Goal: Transaction & Acquisition: Purchase product/service

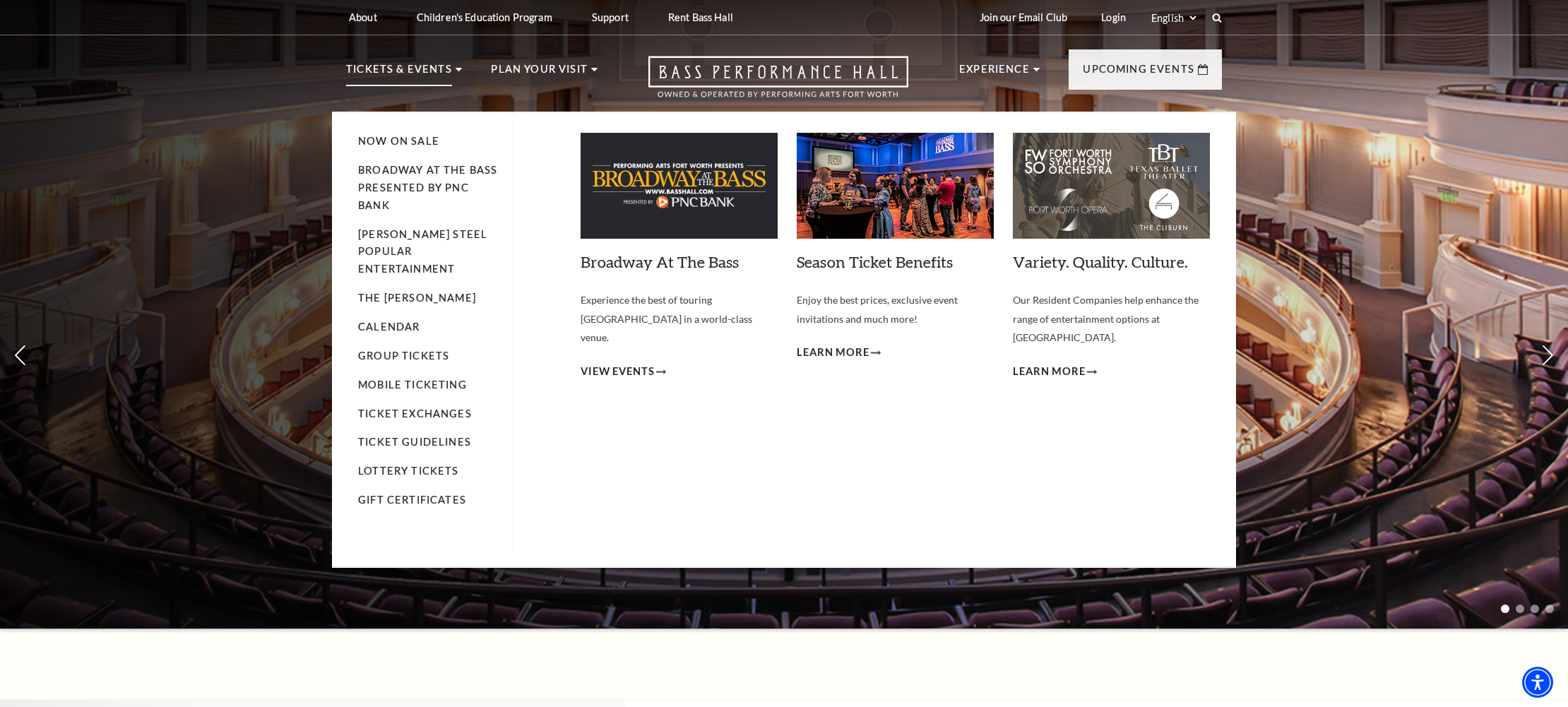
click at [411, 69] on p "Tickets & Events" at bounding box center [399, 73] width 106 height 26
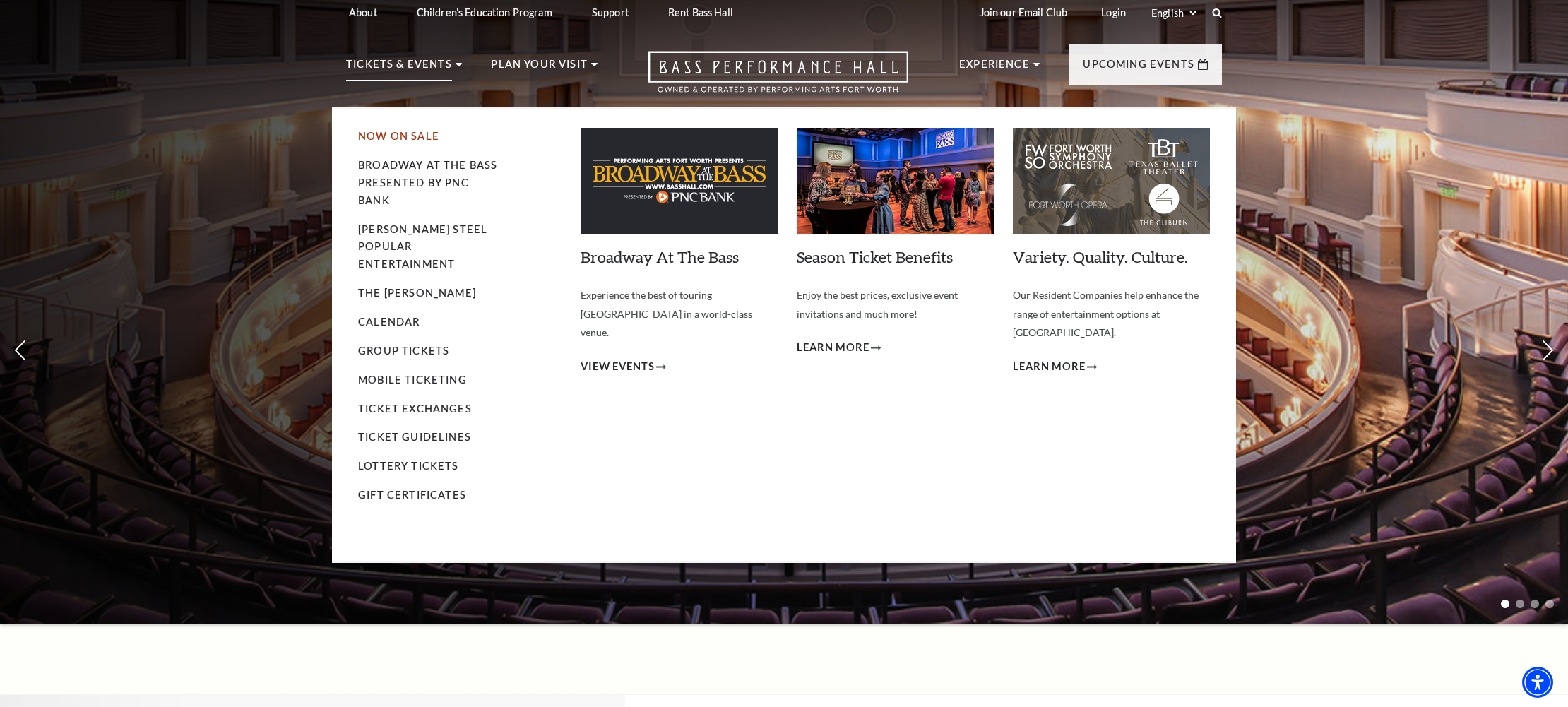
click at [410, 142] on link "Now On Sale" at bounding box center [399, 136] width 81 height 12
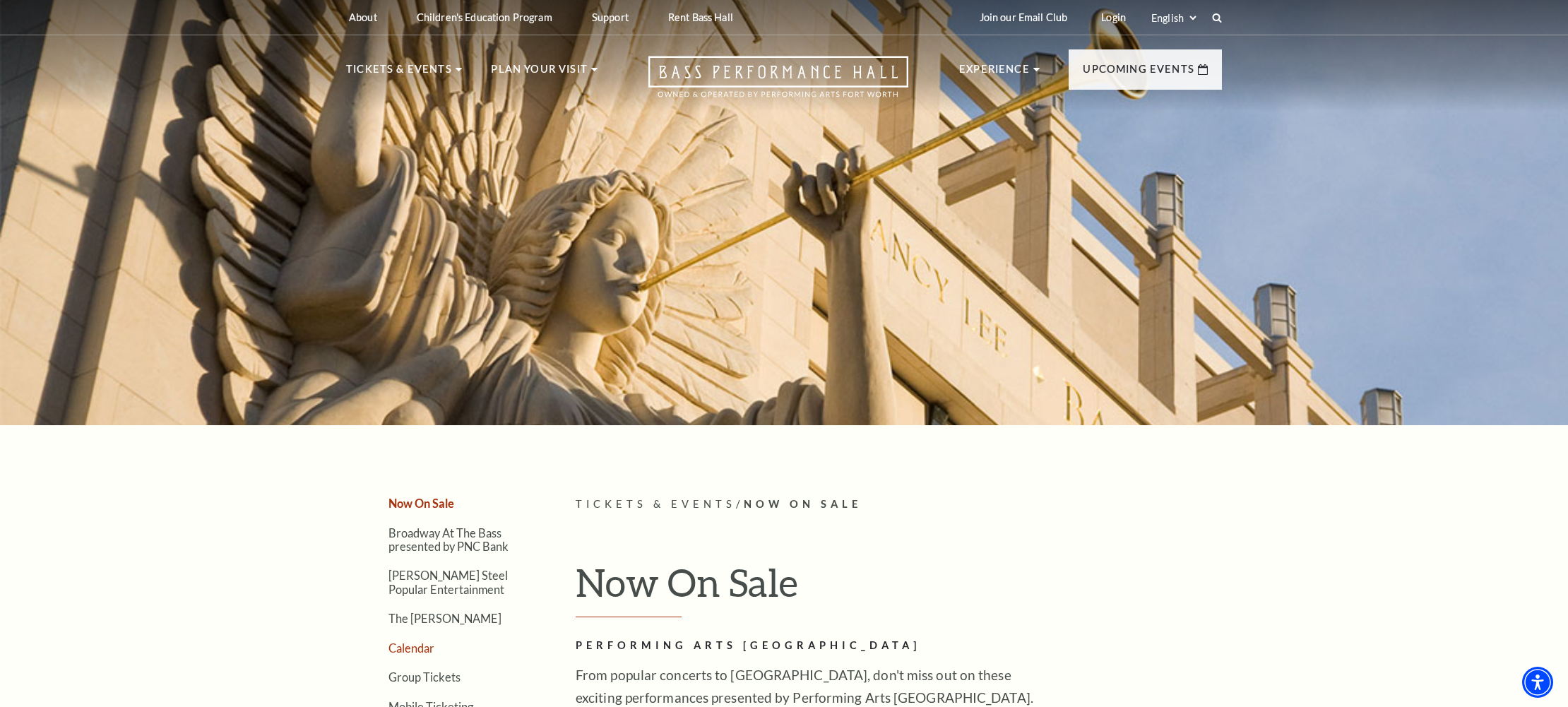
click at [416, 648] on link "Calendar" at bounding box center [411, 648] width 46 height 14
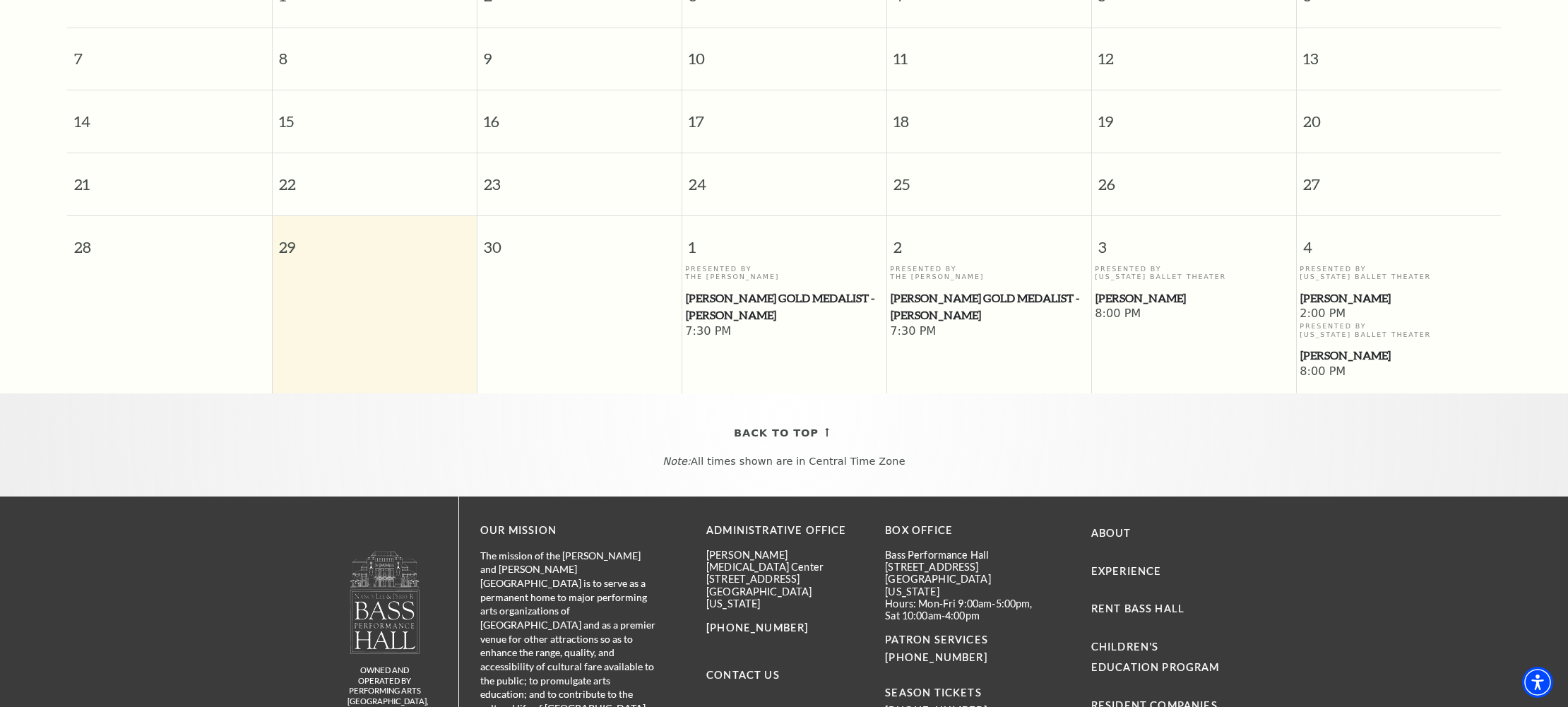
scroll to position [450, 0]
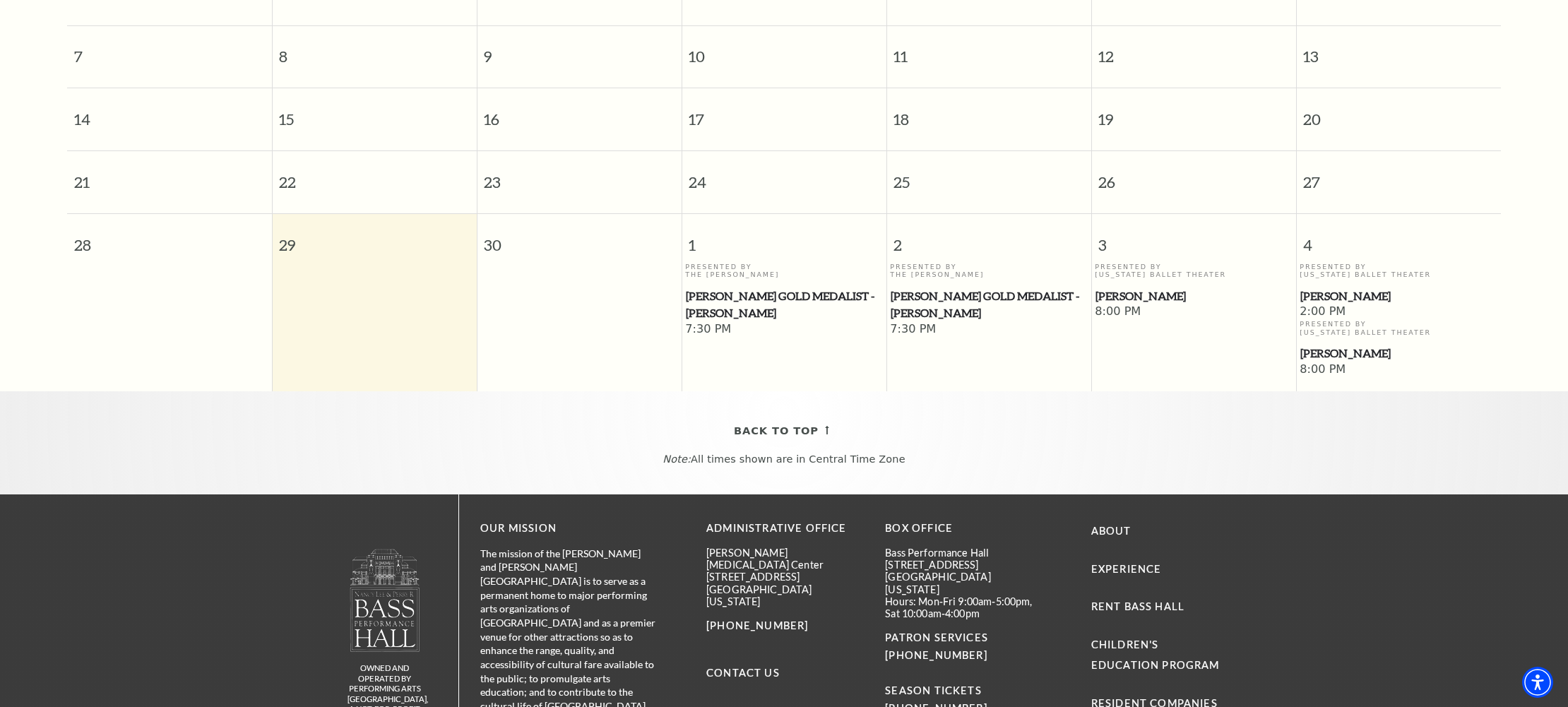
click at [1322, 288] on span "[PERSON_NAME]" at bounding box center [1398, 297] width 196 height 18
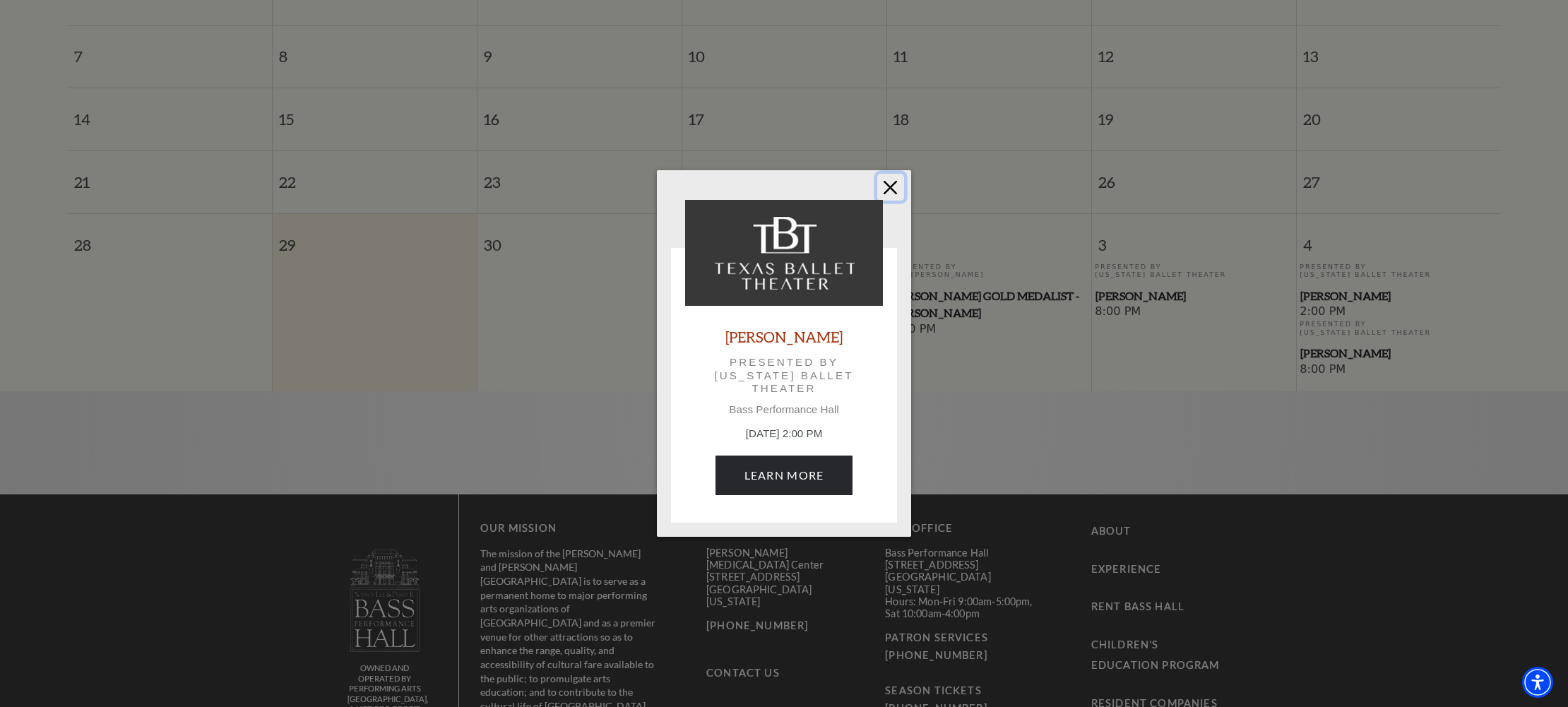
click at [890, 189] on button "Close" at bounding box center [890, 187] width 27 height 27
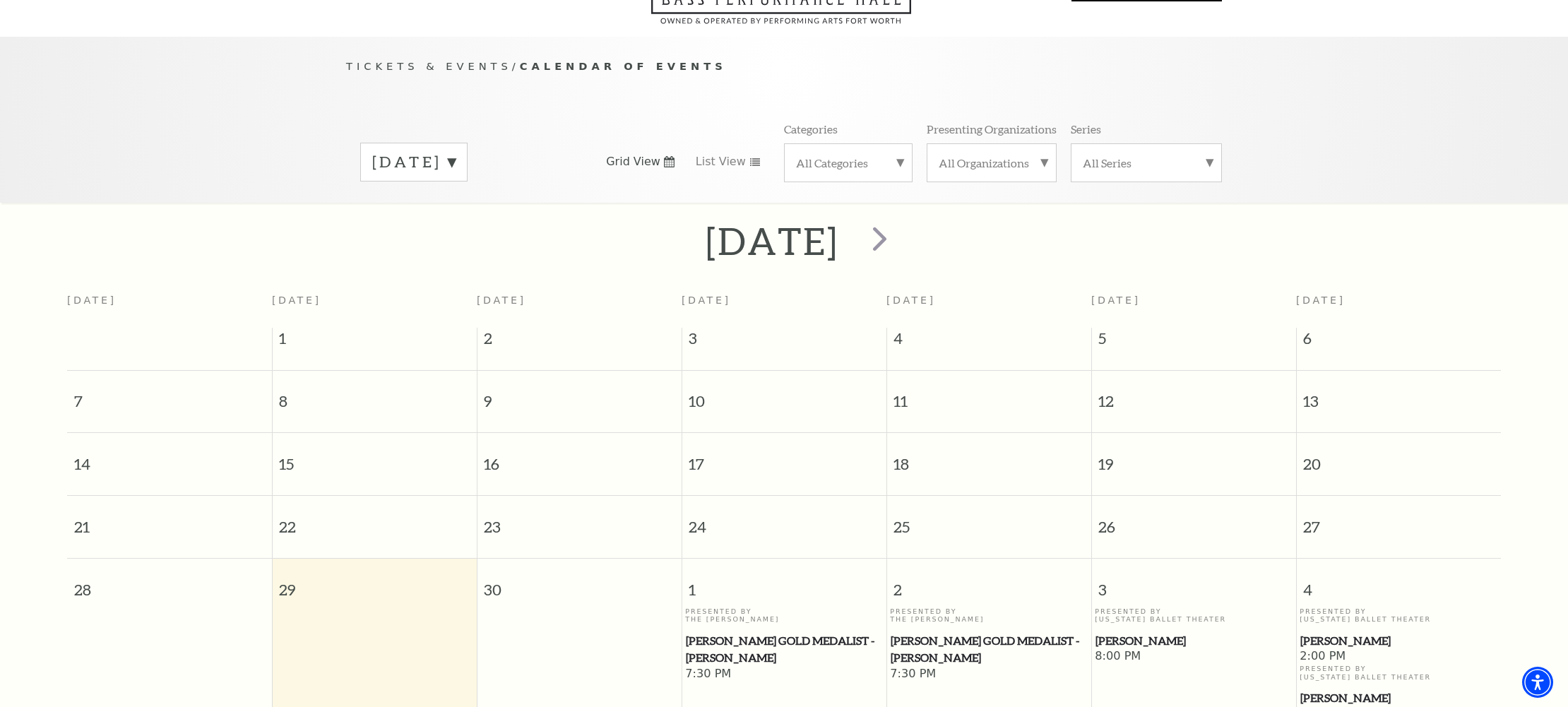
scroll to position [0, 0]
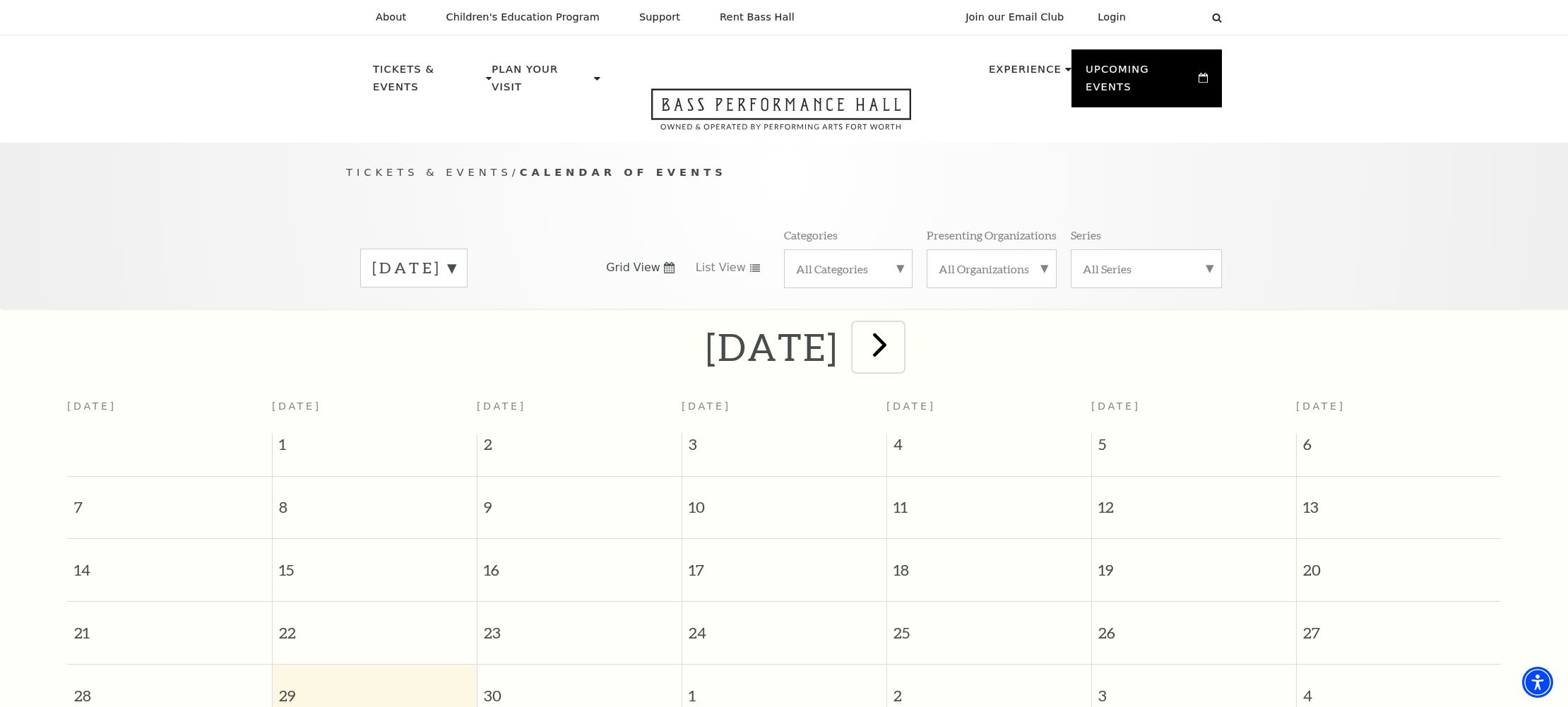
click at [900, 334] on span "next" at bounding box center [879, 344] width 41 height 41
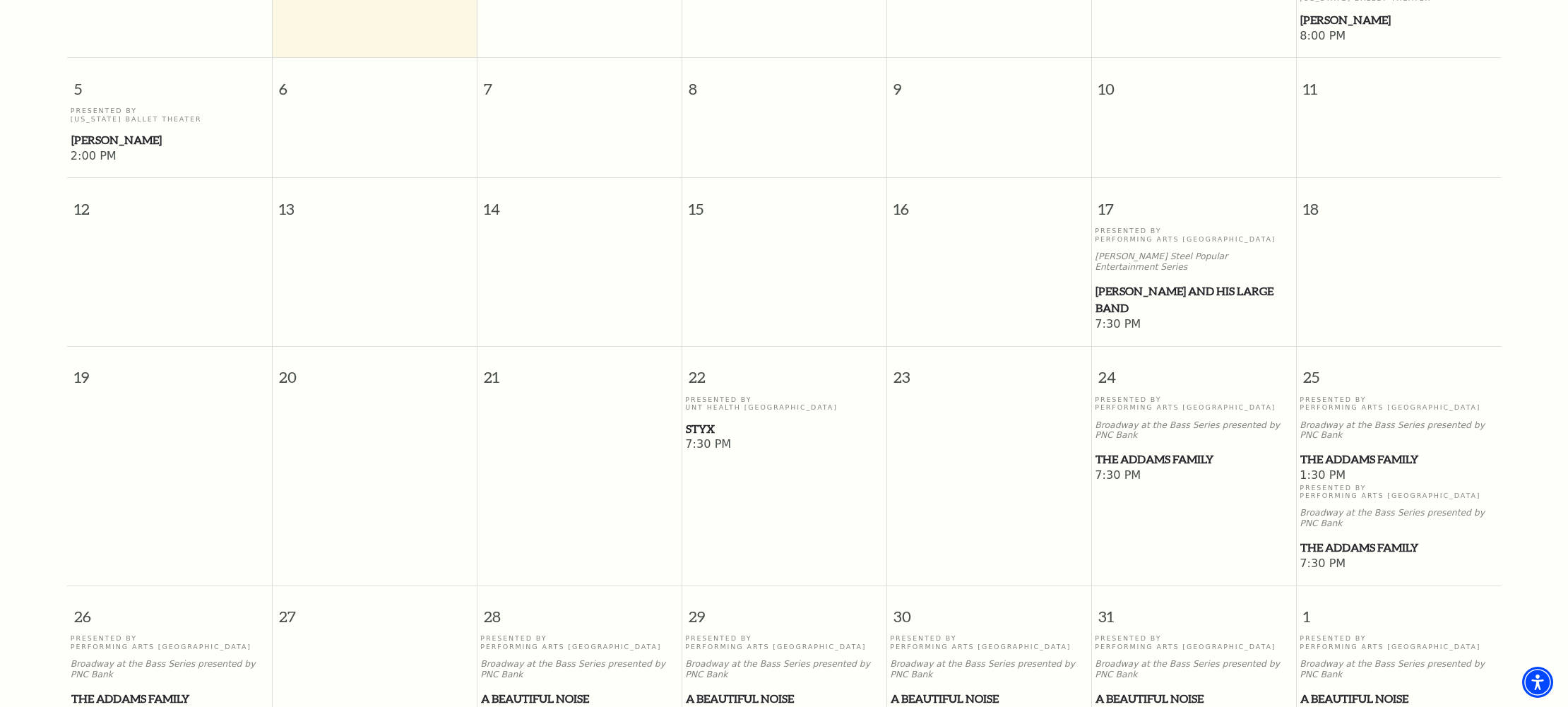
scroll to position [535, 0]
click at [1149, 450] on span "The Addams Family" at bounding box center [1193, 458] width 196 height 18
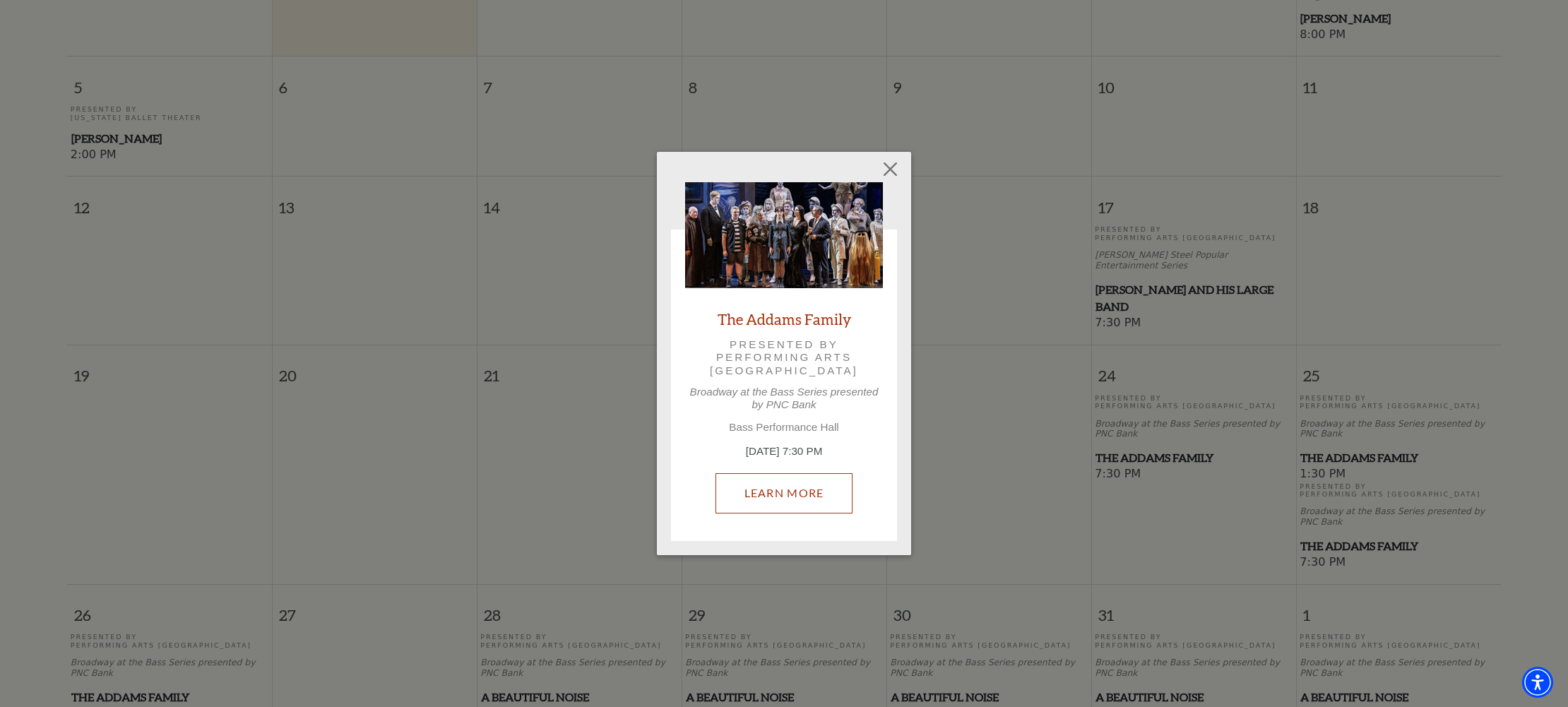
click at [790, 501] on link "Learn More" at bounding box center [784, 493] width 138 height 40
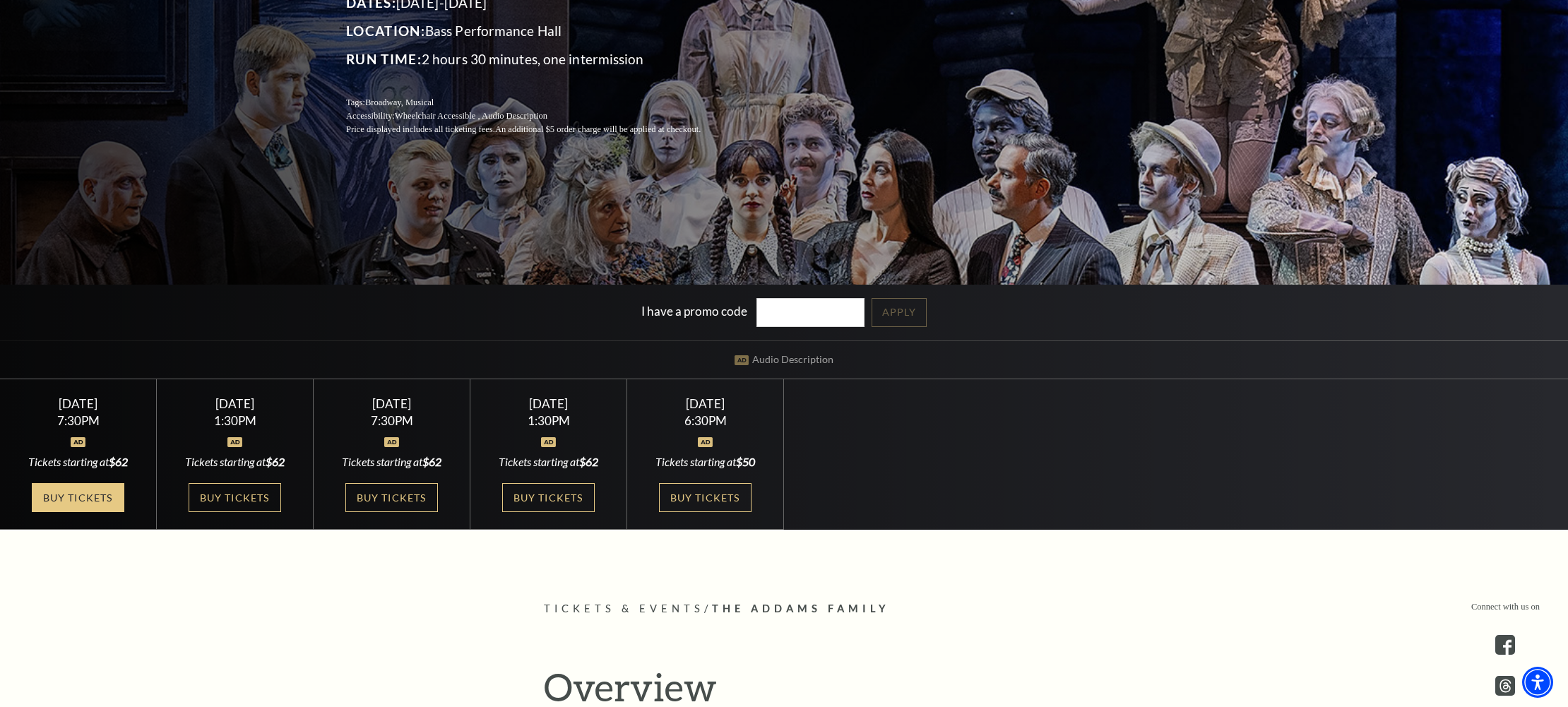
scroll to position [273, 0]
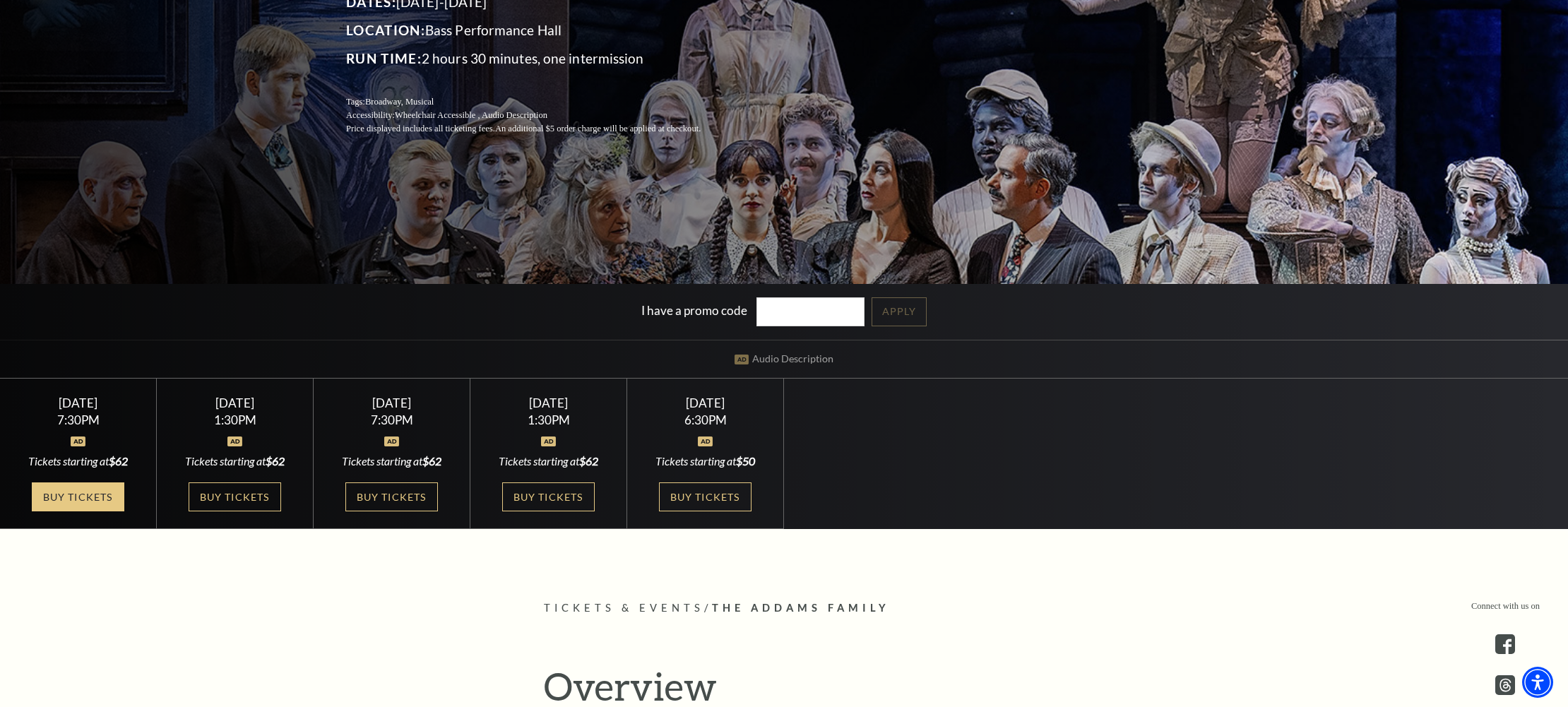
click at [77, 505] on link "Buy Tickets" at bounding box center [77, 497] width 92 height 29
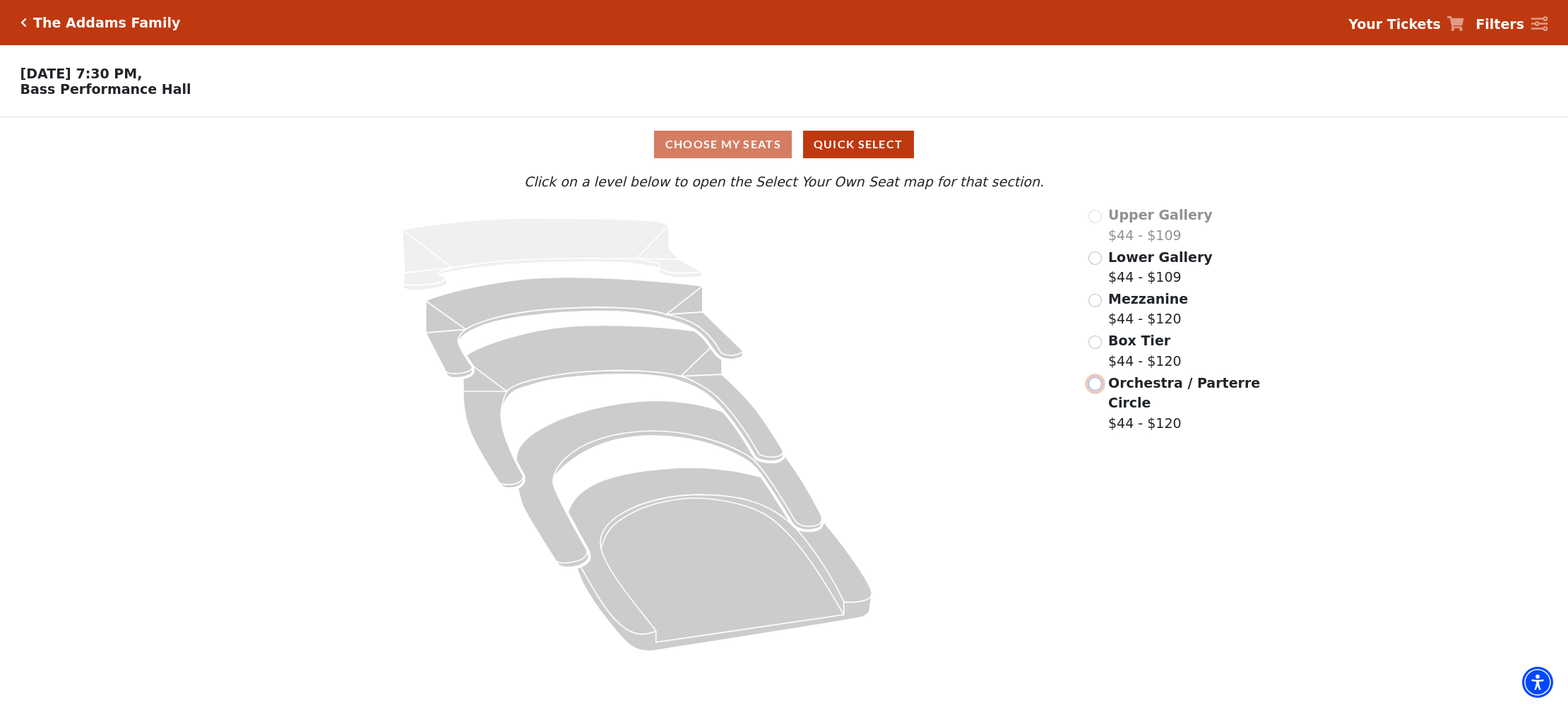
click at [1096, 383] on input "Orchestra / Parterre Circle$44 - $120\a" at bounding box center [1094, 383] width 14 height 14
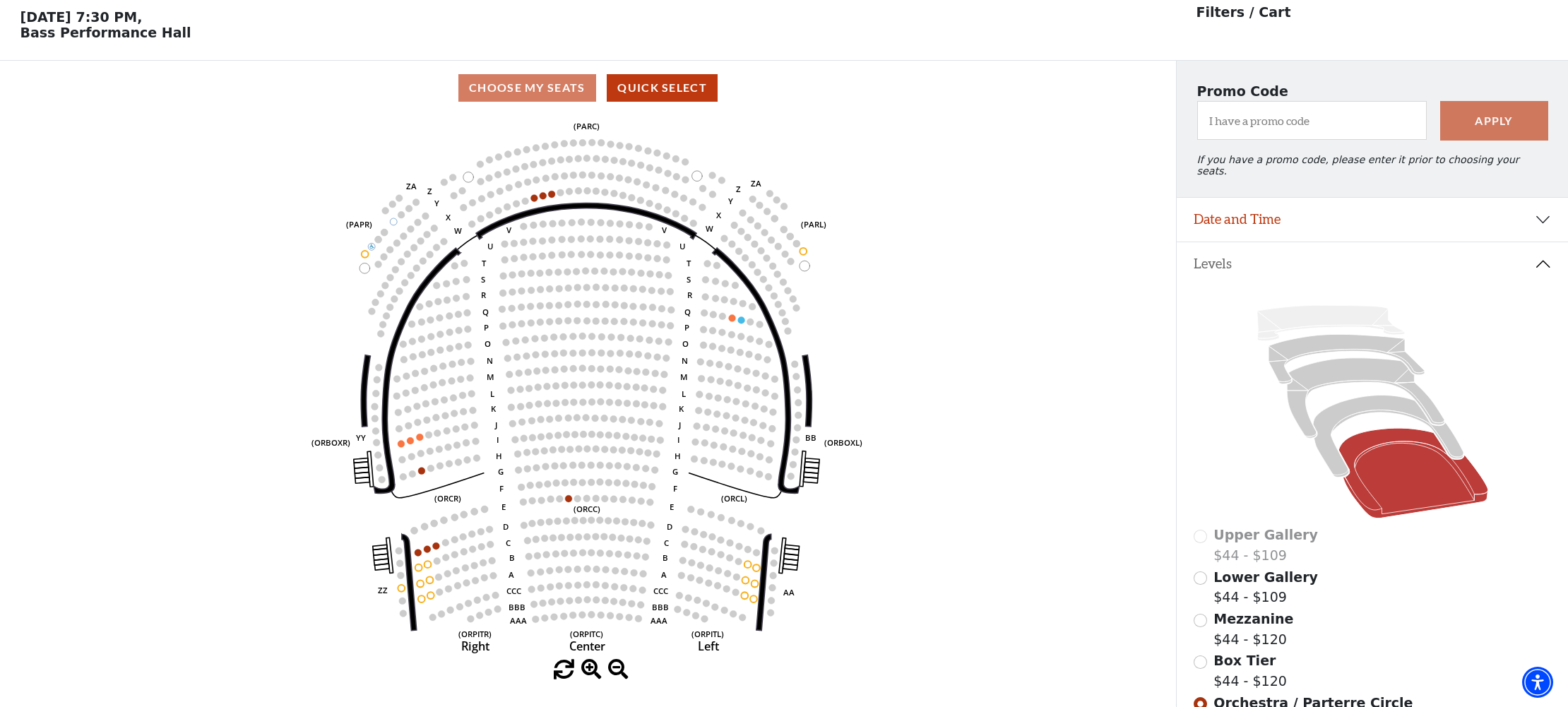
scroll to position [65, 0]
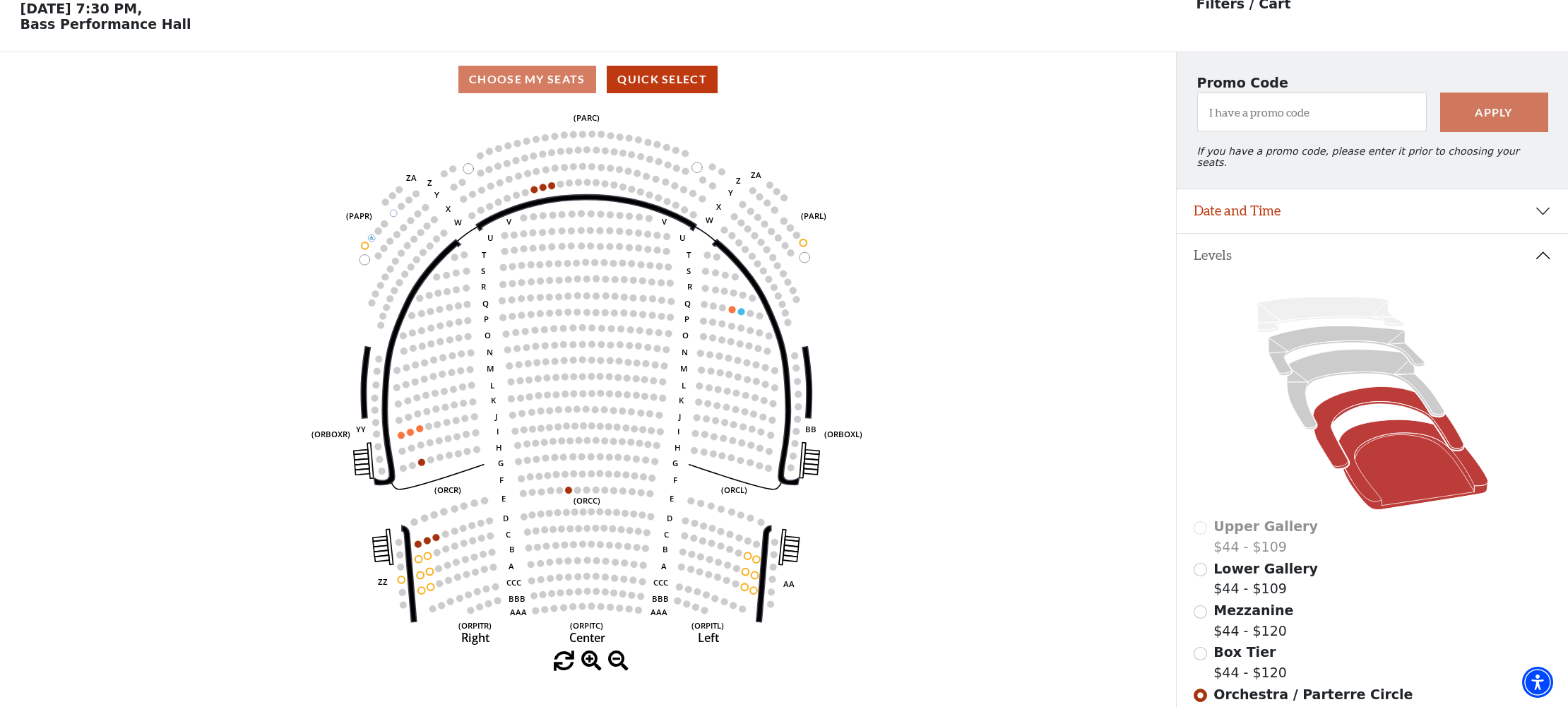
click at [1330, 406] on icon at bounding box center [1388, 428] width 151 height 82
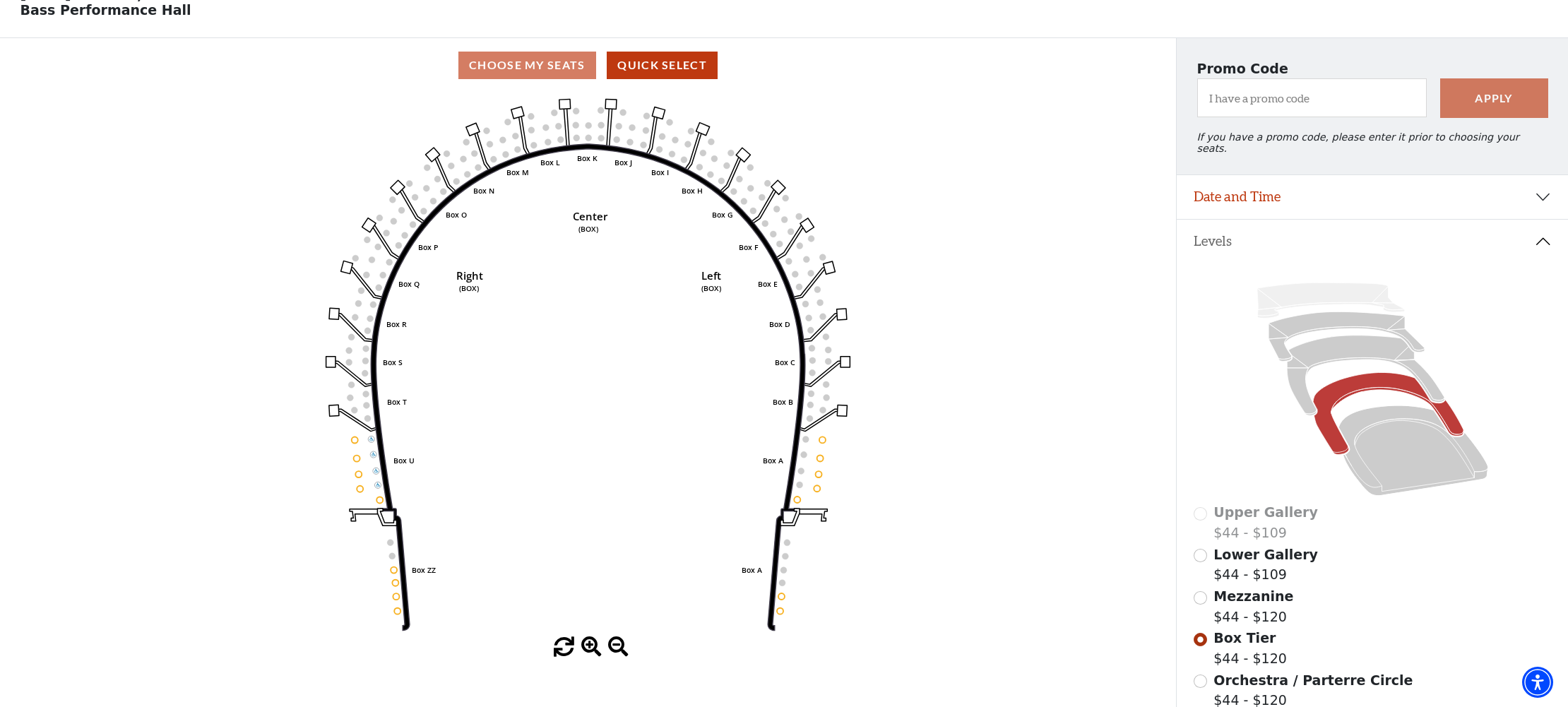
scroll to position [94, 0]
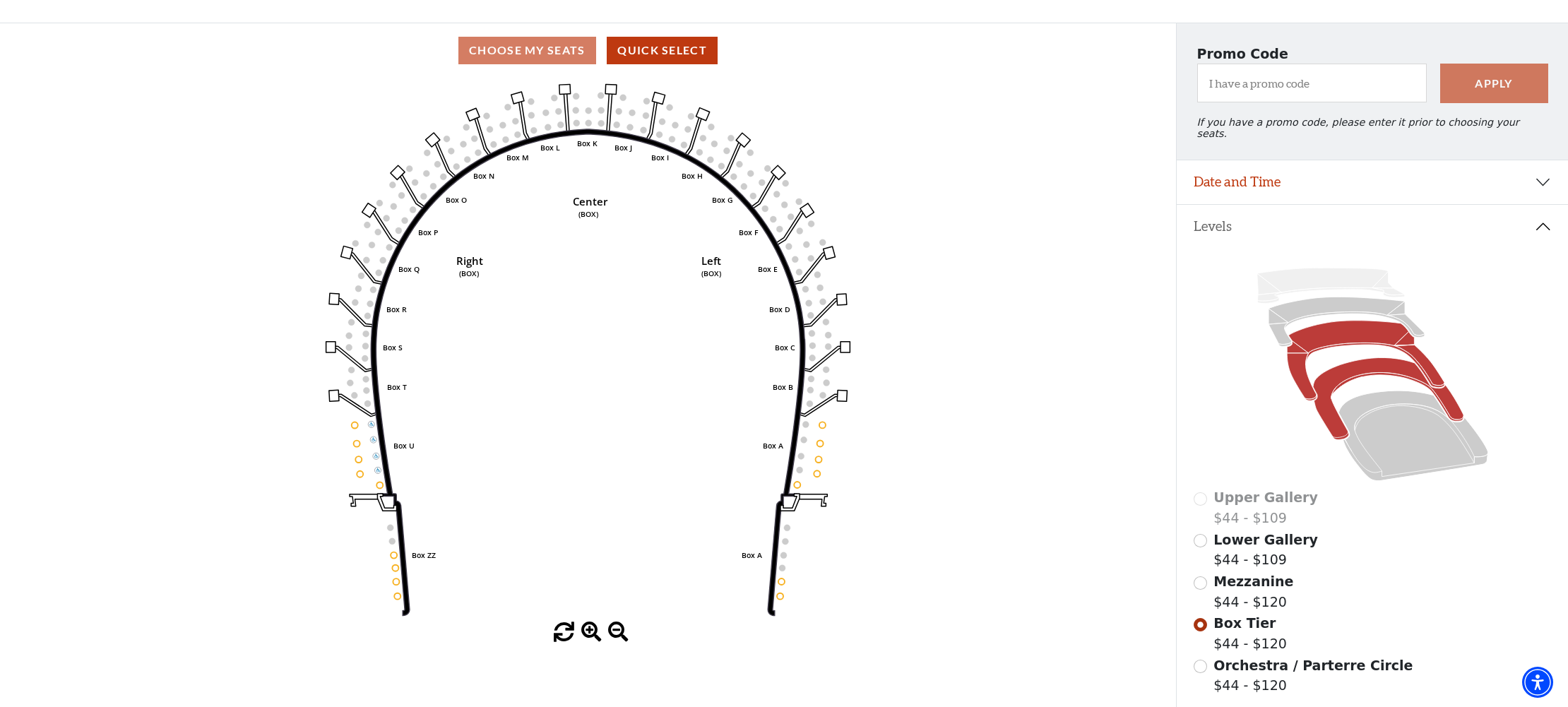
click at [1308, 326] on icon at bounding box center [1366, 360] width 158 height 80
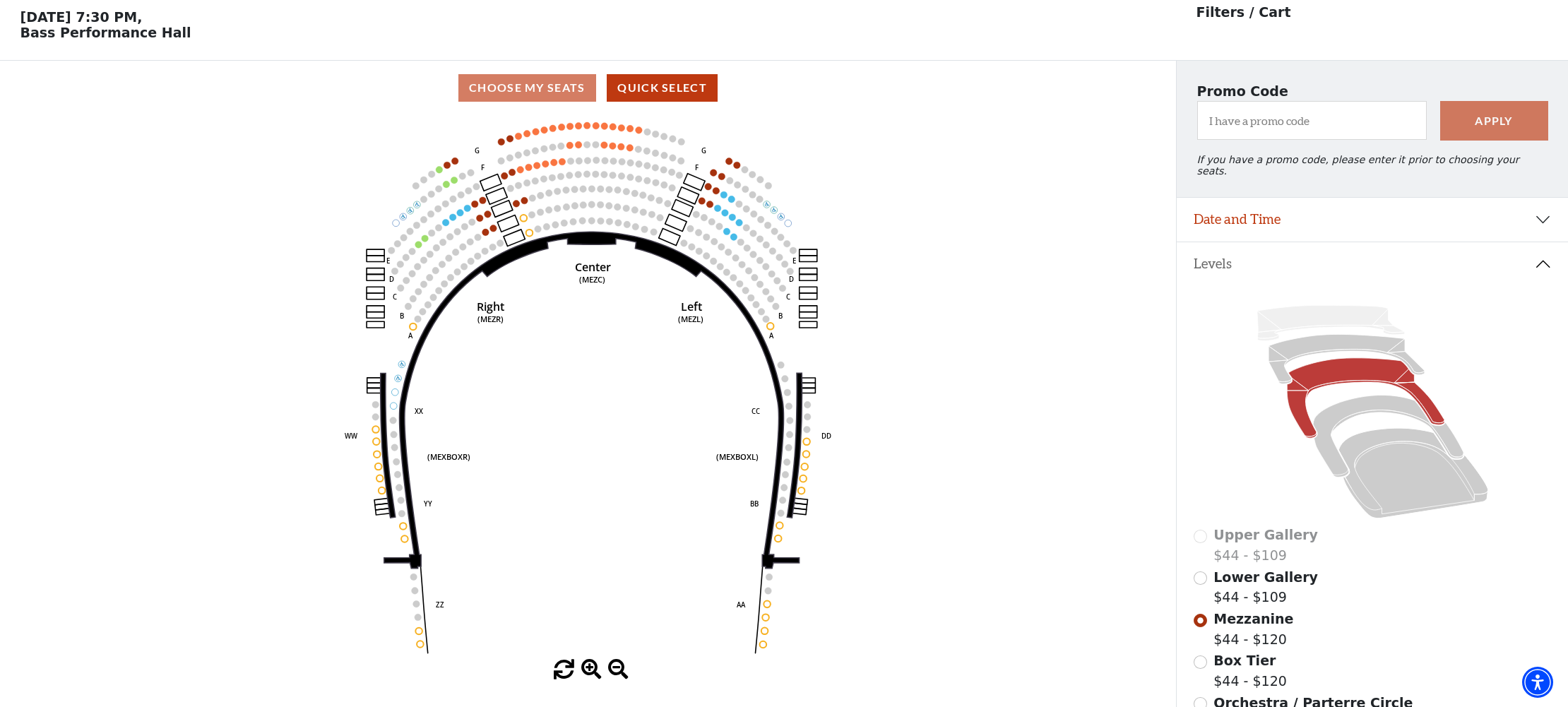
scroll to position [65, 0]
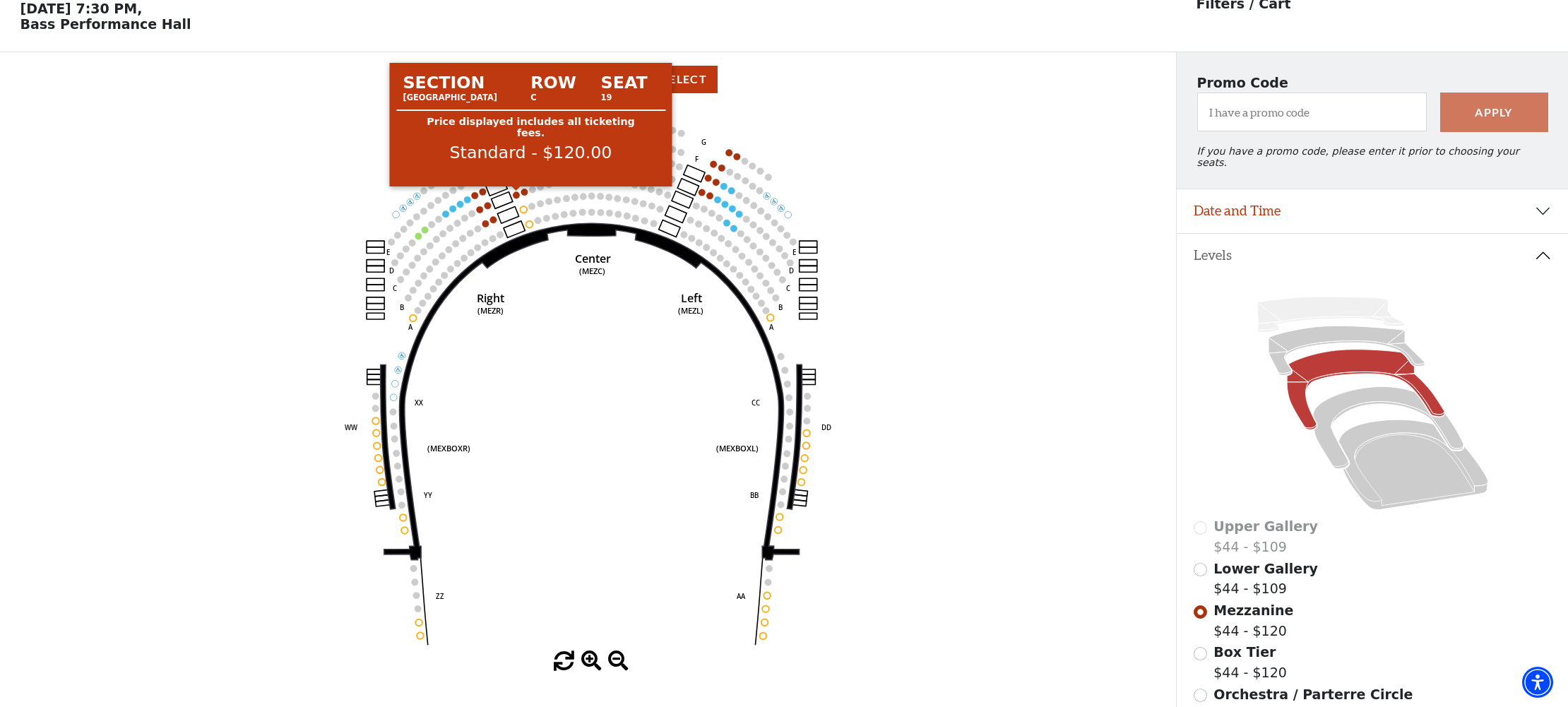
click at [517, 194] on circle at bounding box center [516, 194] width 7 height 7
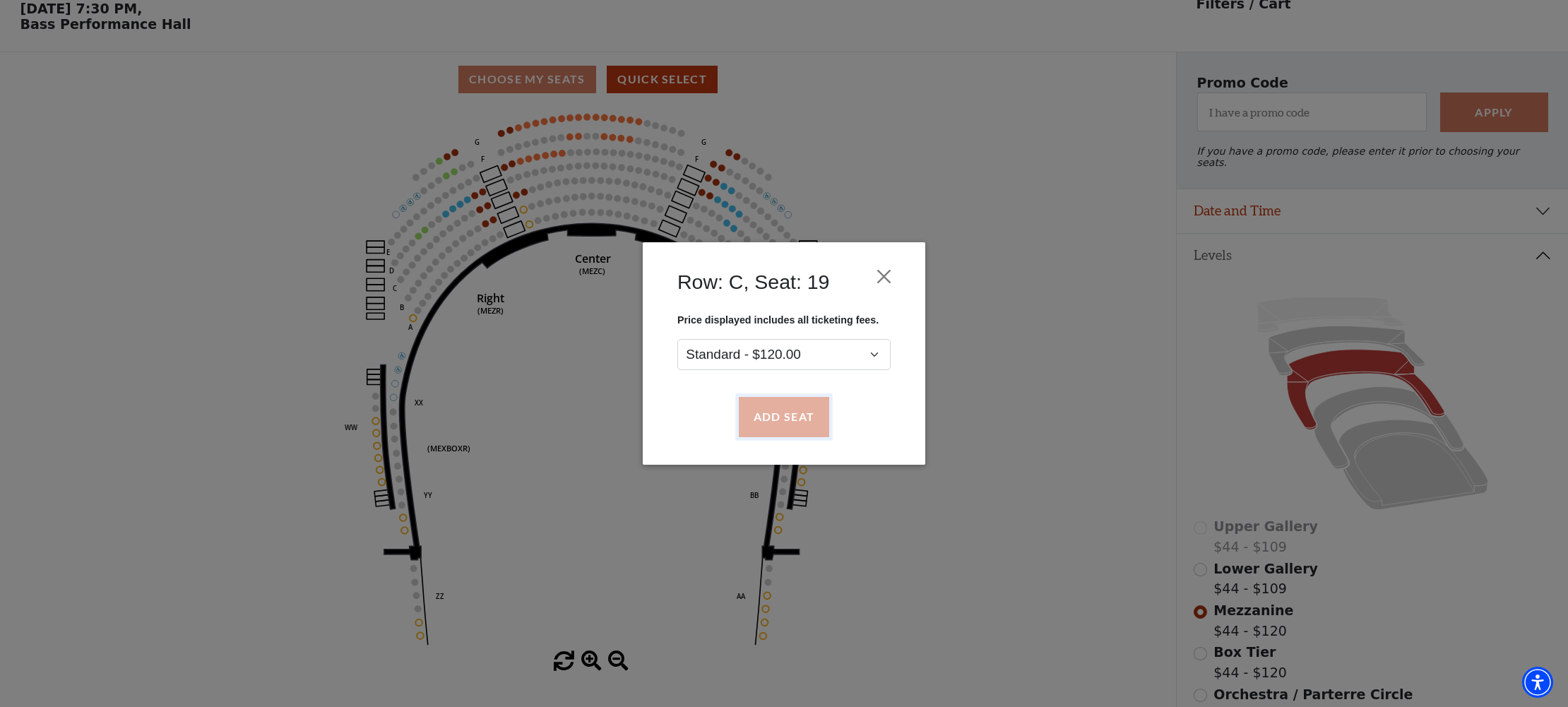
click at [786, 418] on button "Add Seat" at bounding box center [784, 418] width 90 height 40
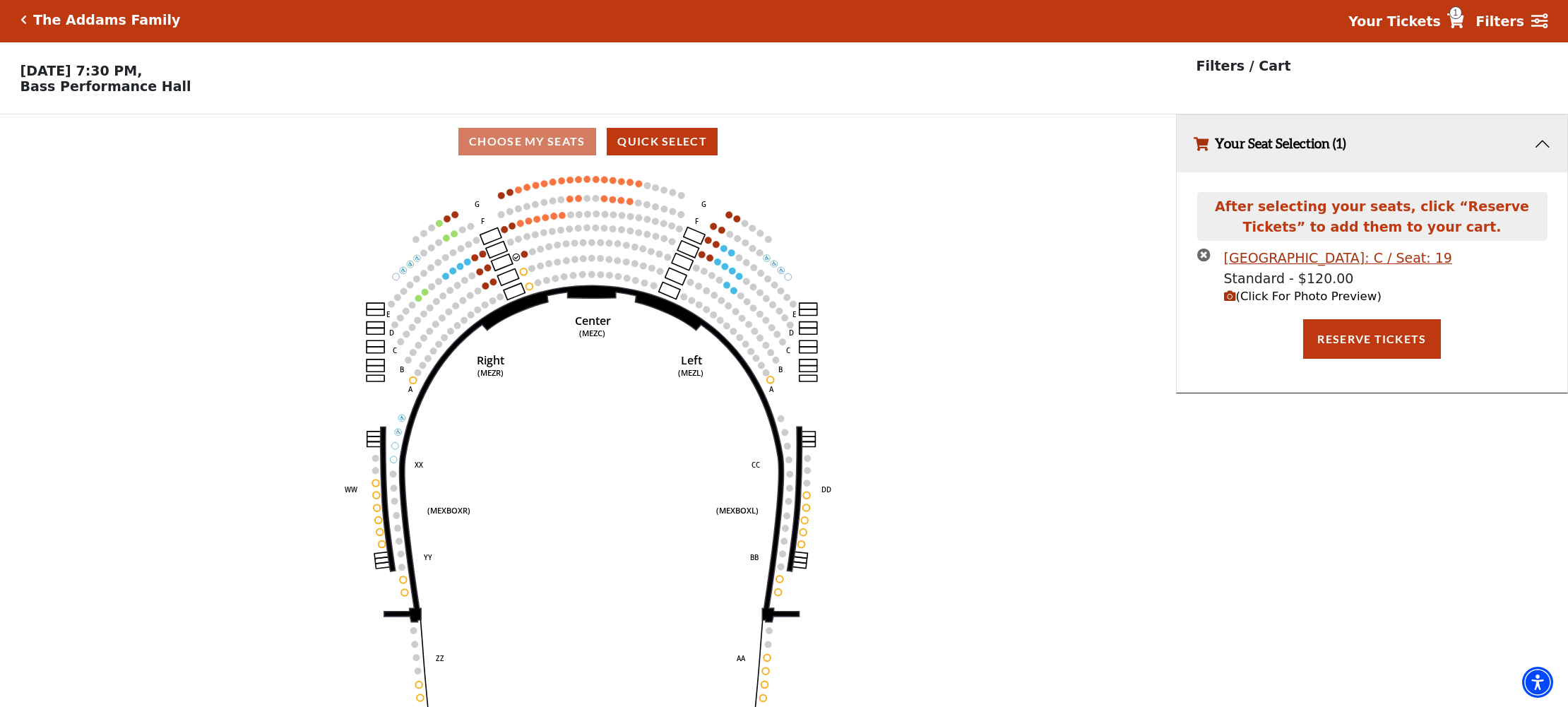
scroll to position [0, 0]
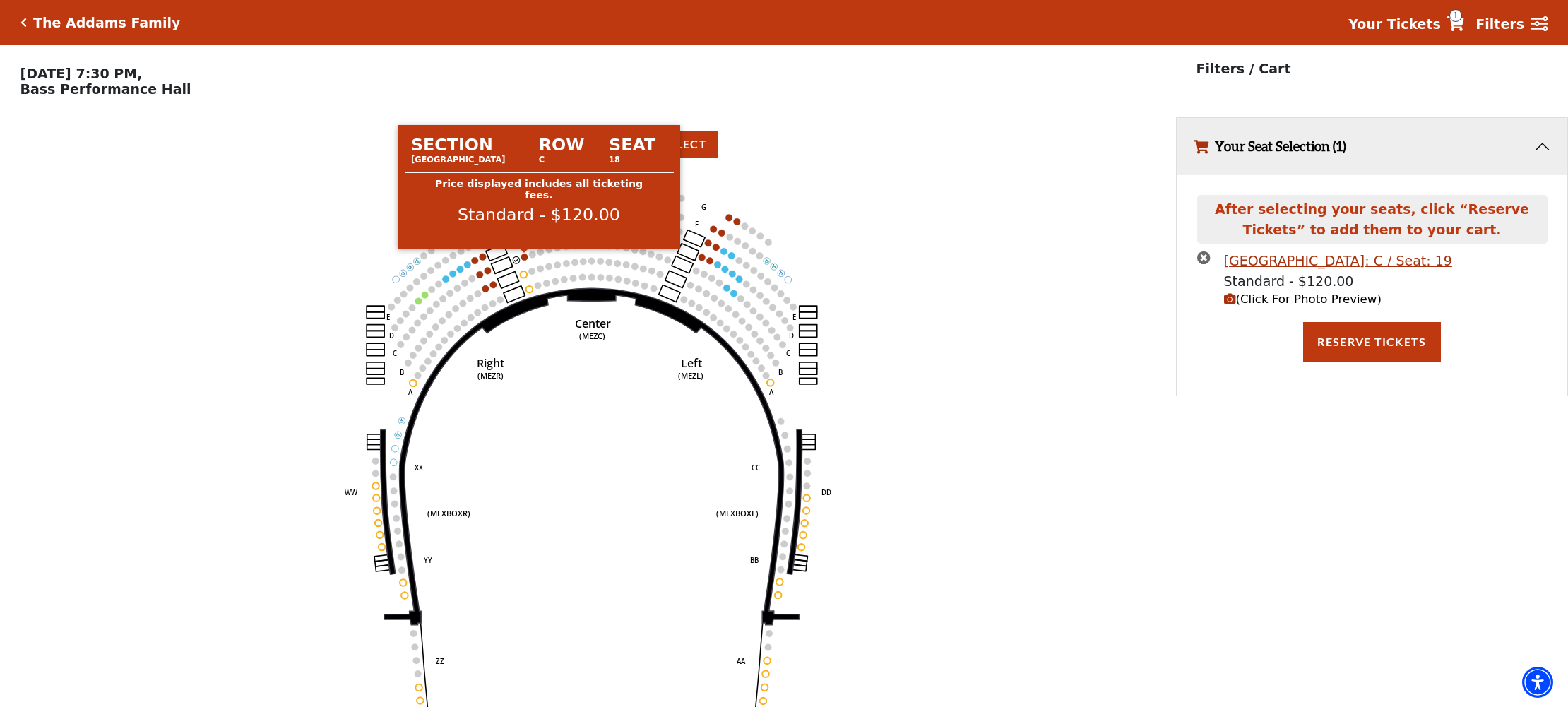
click at [527, 256] on circle at bounding box center [525, 257] width 7 height 7
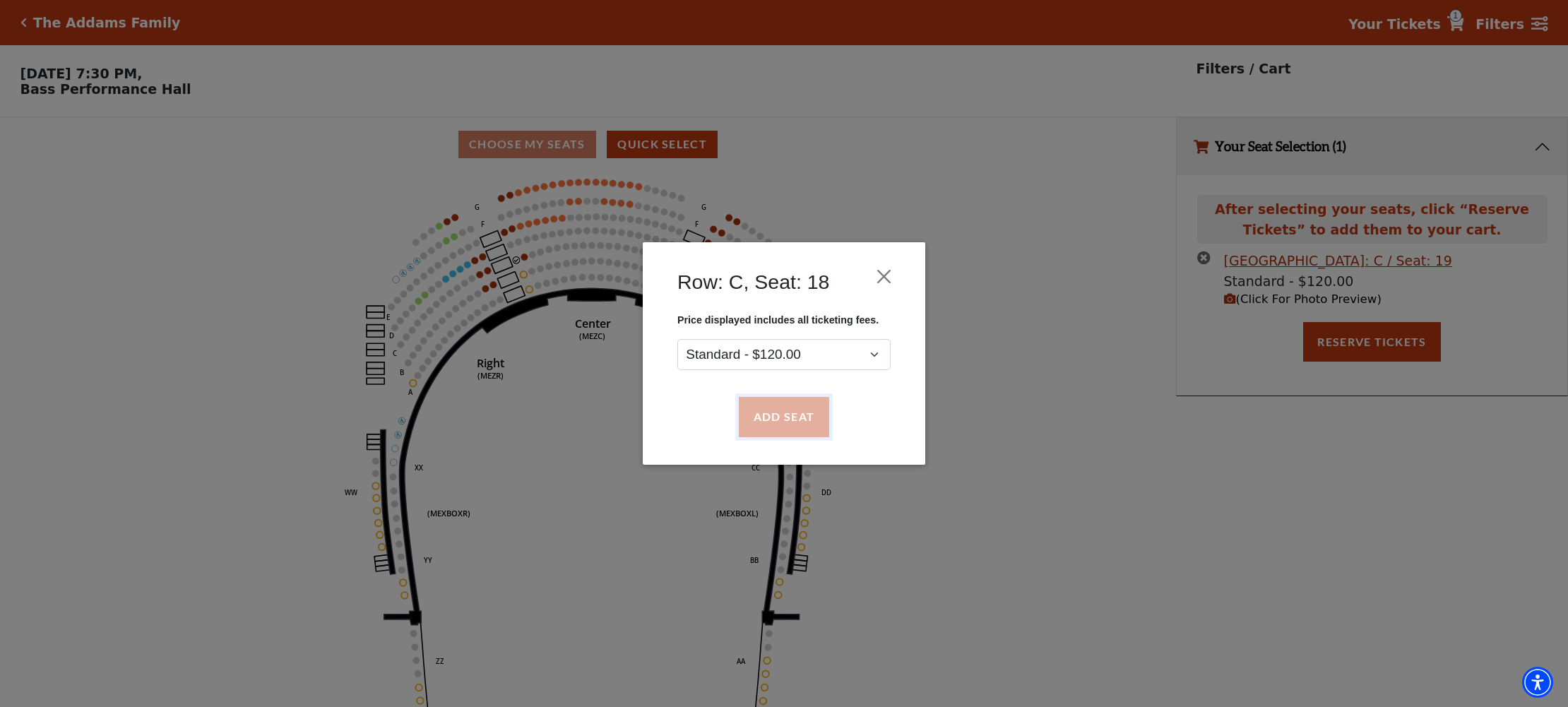
click at [790, 411] on button "Add Seat" at bounding box center [784, 418] width 90 height 40
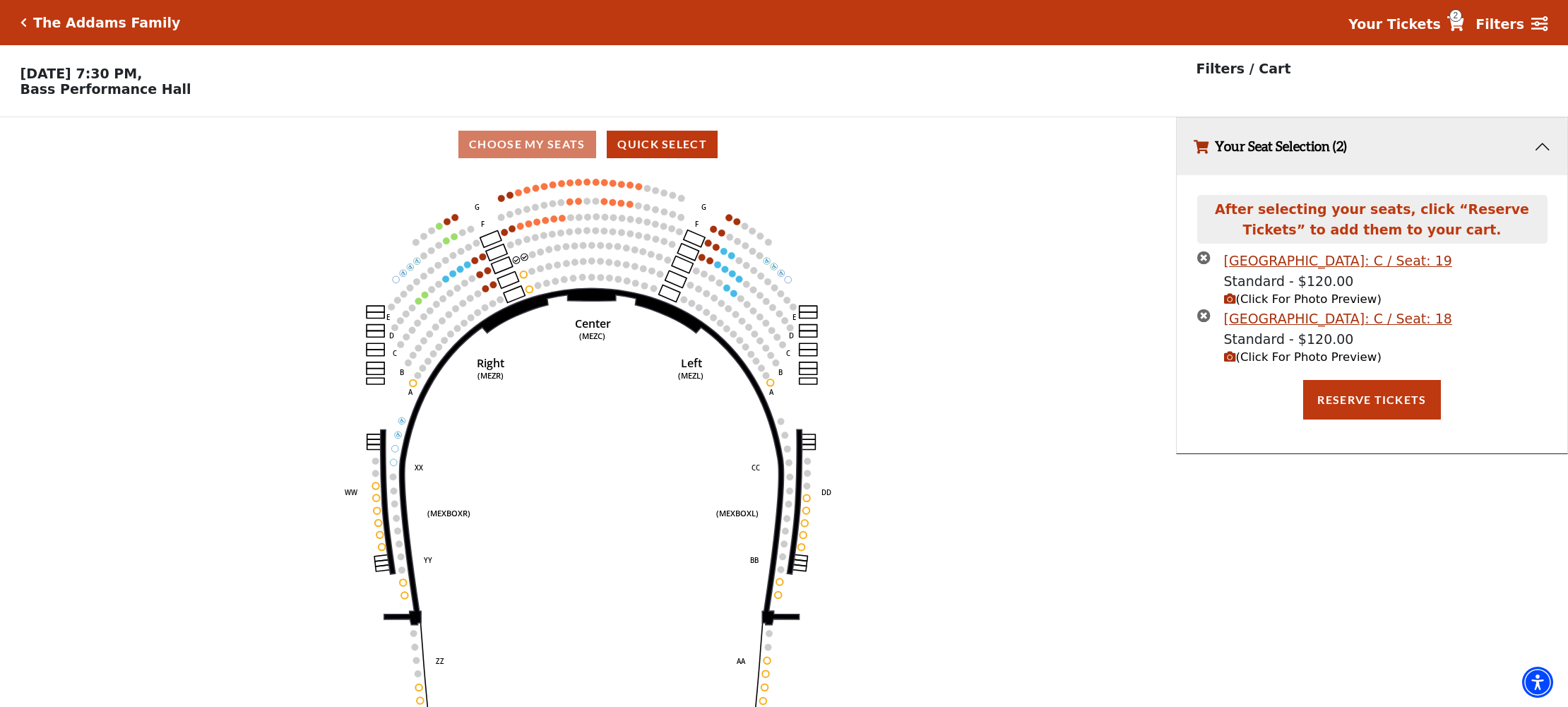
click at [1284, 359] on span "(Click For Photo Preview)" at bounding box center [1303, 356] width 158 height 14
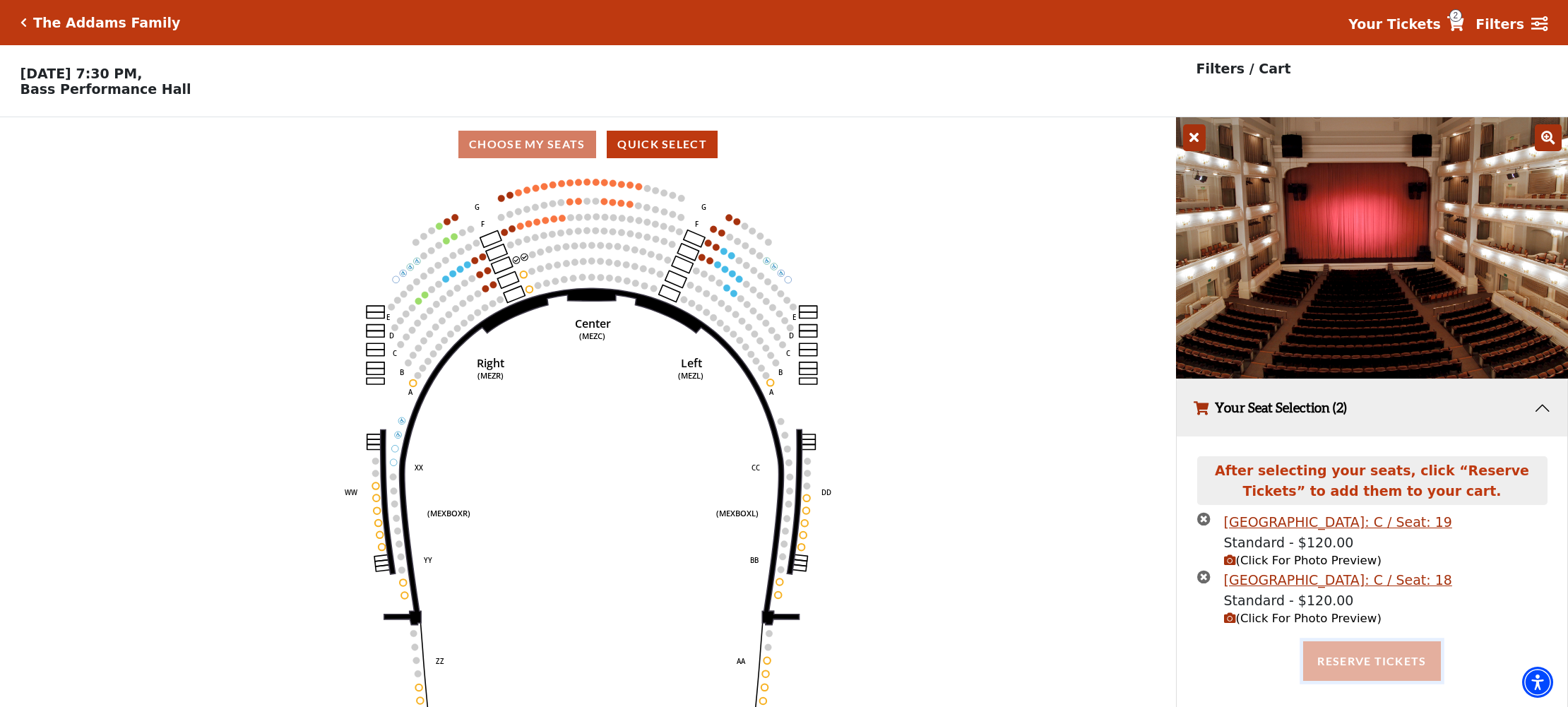
click at [1399, 651] on button "Reserve Tickets" at bounding box center [1372, 662] width 137 height 40
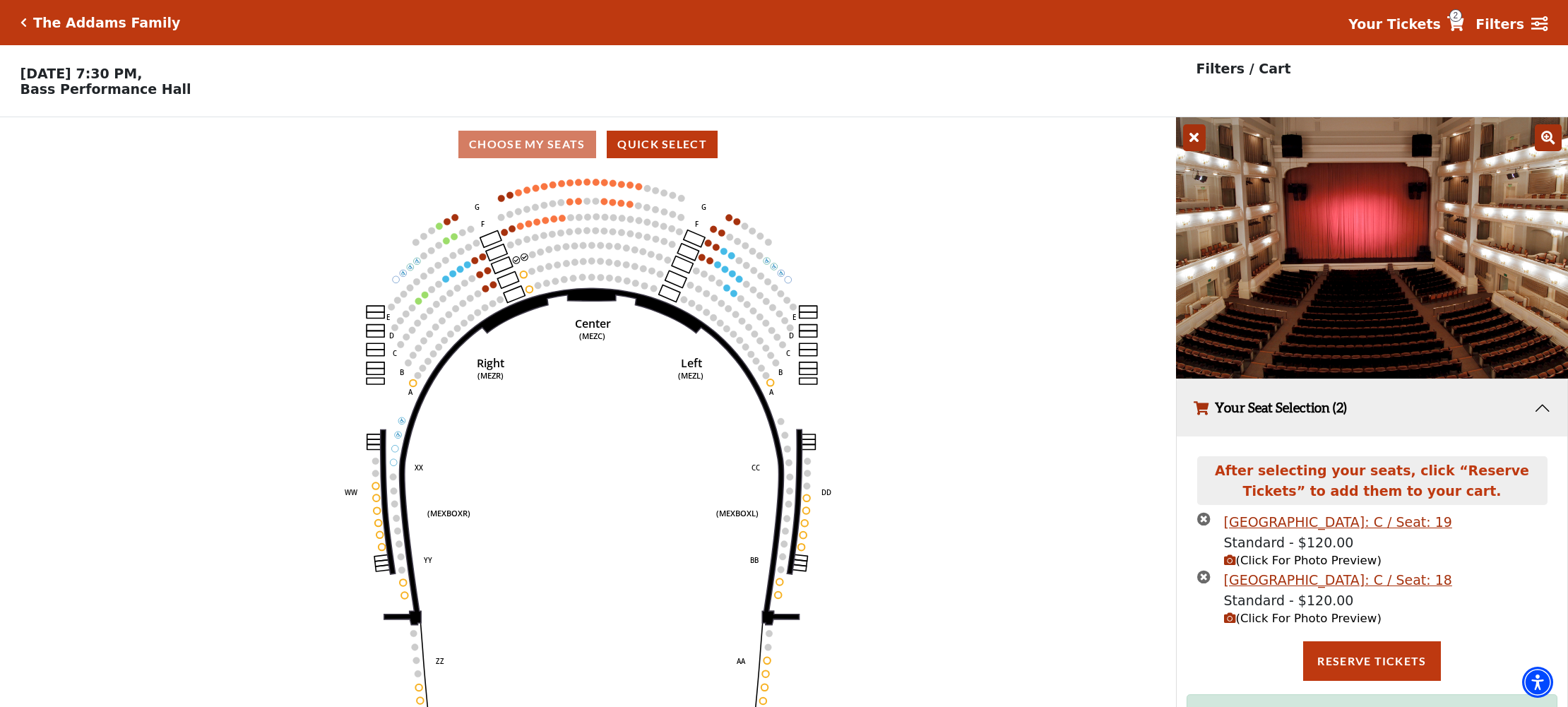
scroll to position [71, 0]
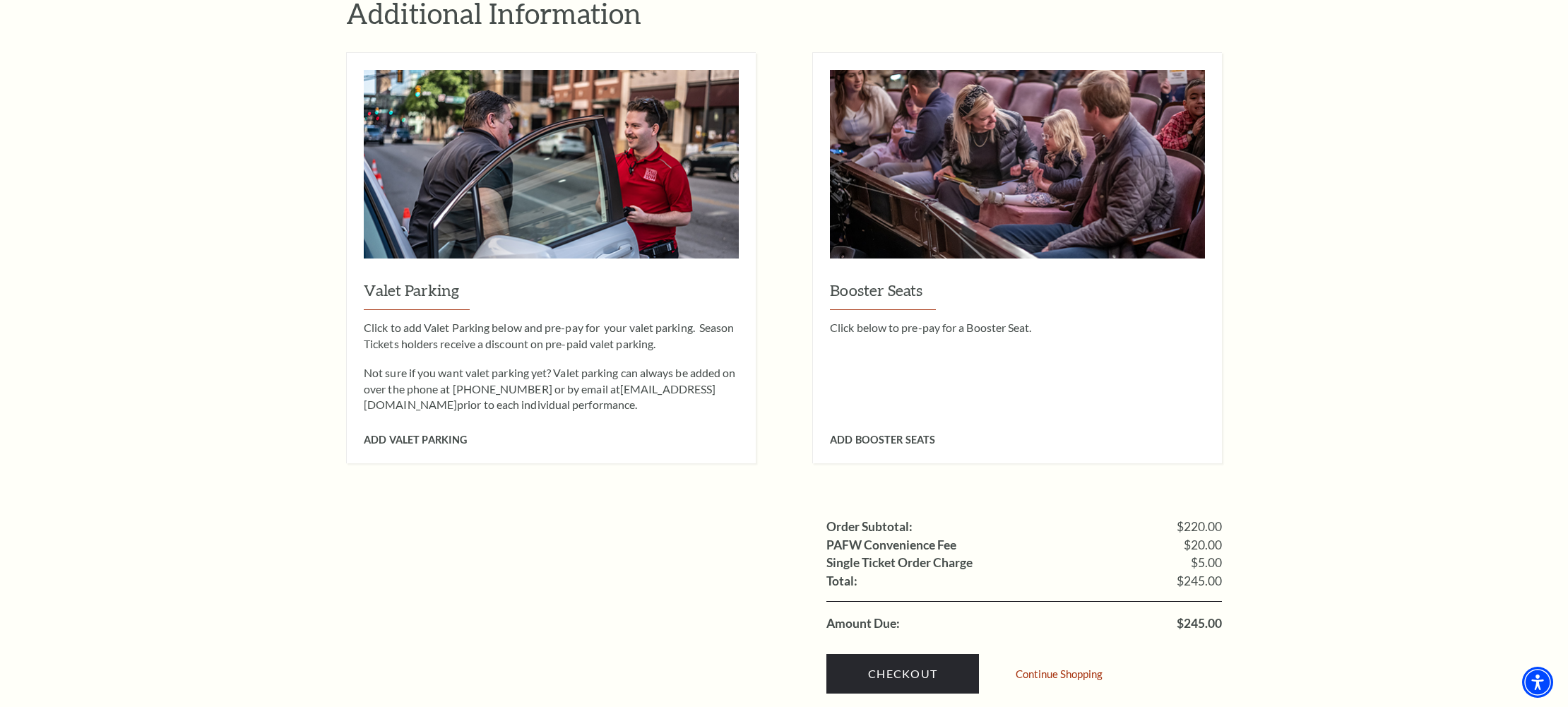
scroll to position [976, 0]
click at [406, 433] on span "Add Valet Parking" at bounding box center [415, 438] width 103 height 12
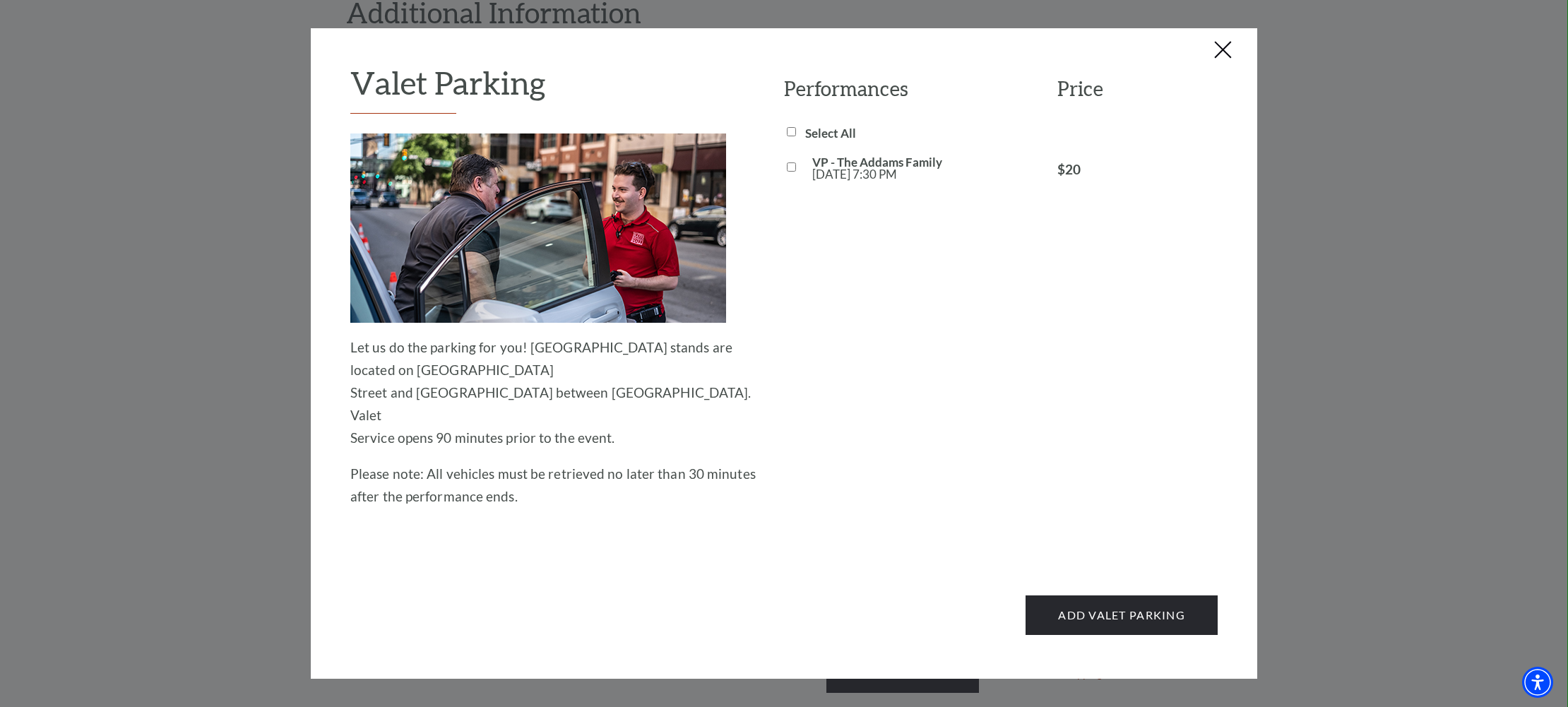
click at [788, 167] on input "VP - The Addams Family Fri, Oct 24 7:30 PM" at bounding box center [792, 167] width 10 height 10
checkbox input "true"
click at [1136, 595] on button "Add Valet Parking" at bounding box center [1122, 615] width 192 height 40
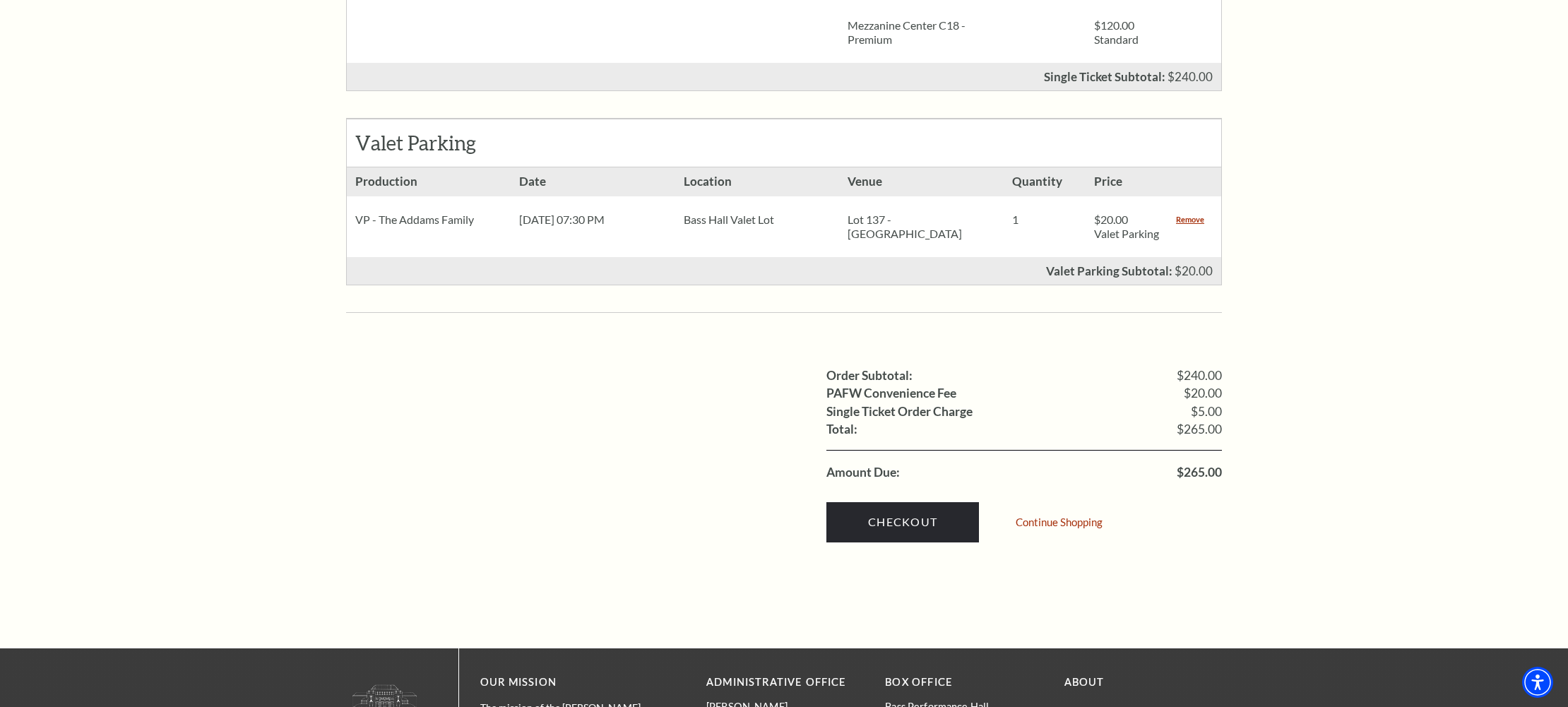
scroll to position [811, 0]
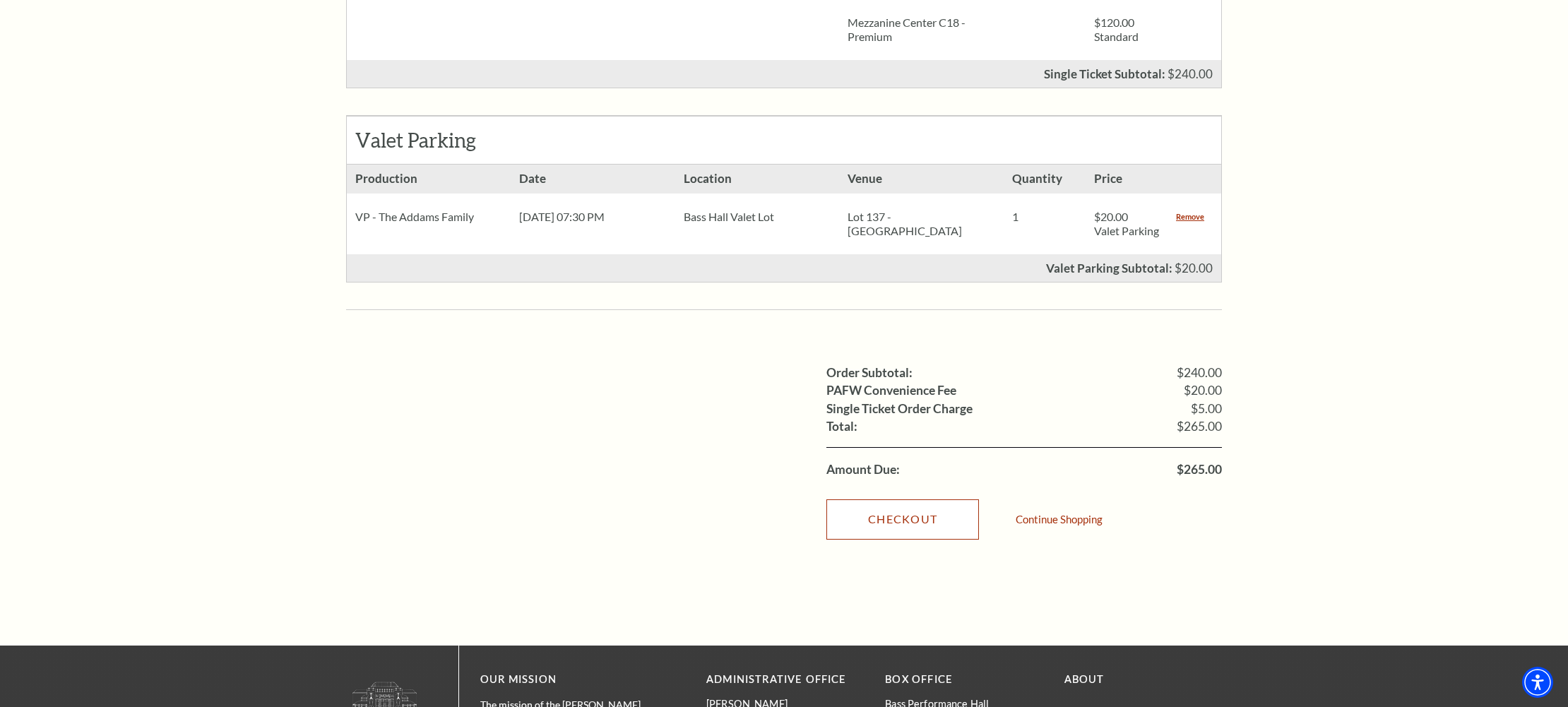
click at [910, 510] on link "Checkout" at bounding box center [902, 519] width 152 height 40
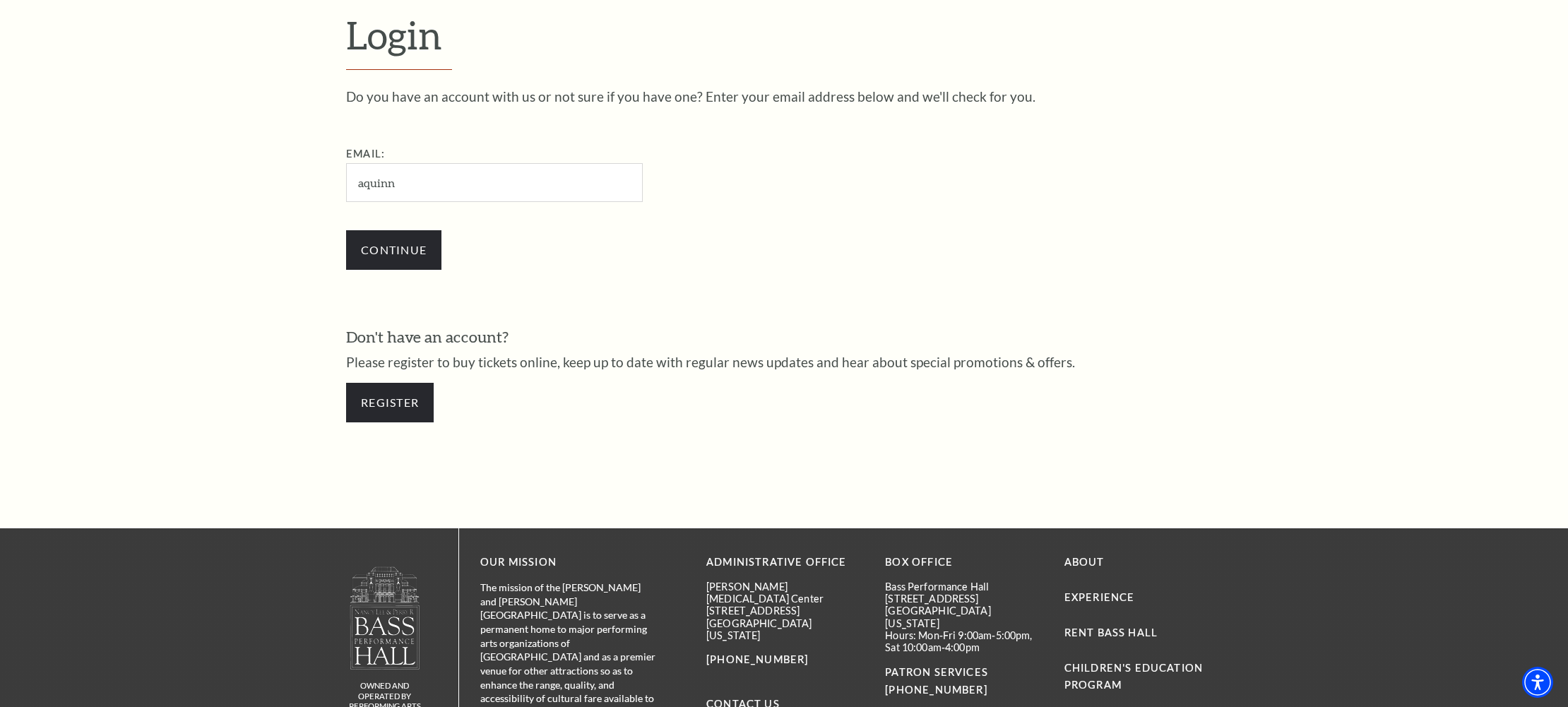
scroll to position [495, 0]
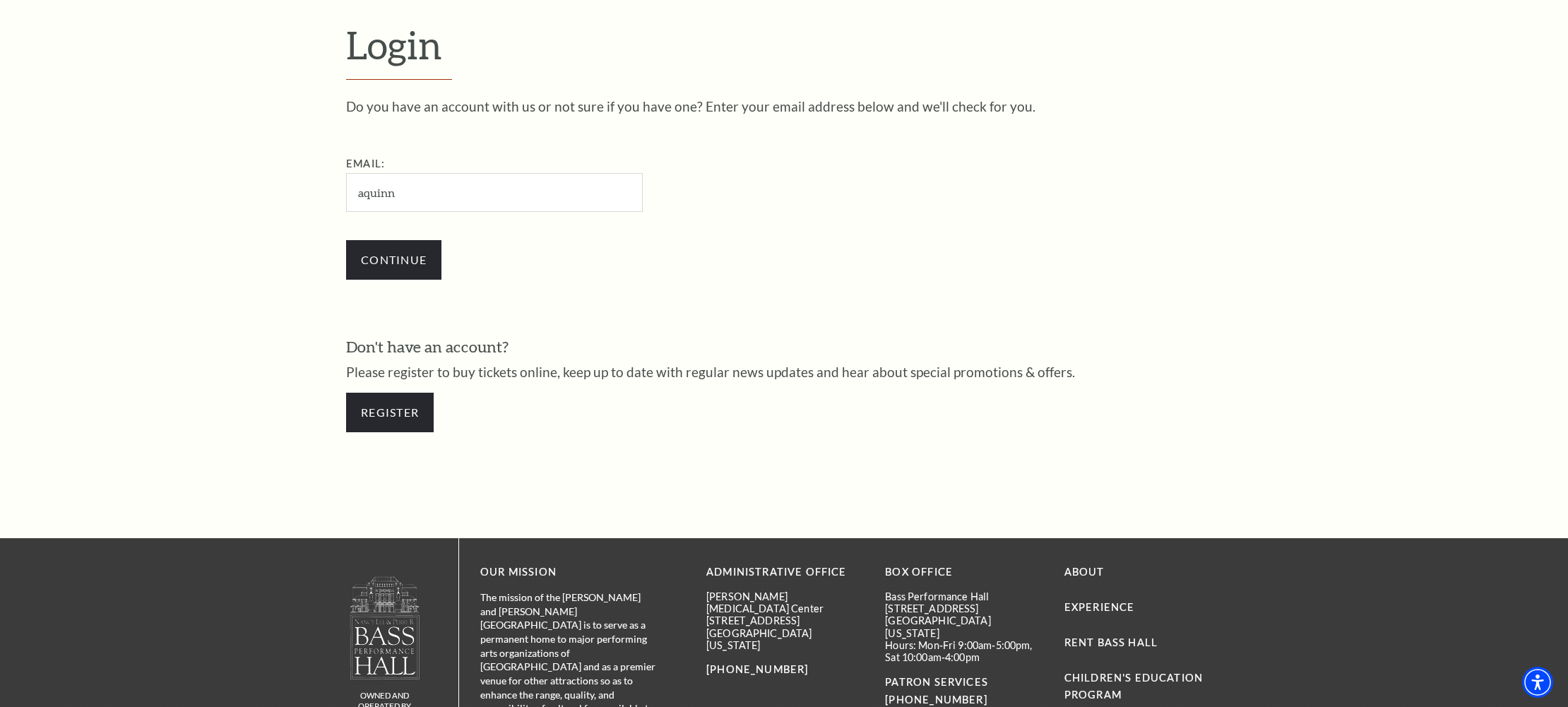
click at [407, 190] on input "aquinn" at bounding box center [494, 192] width 297 height 39
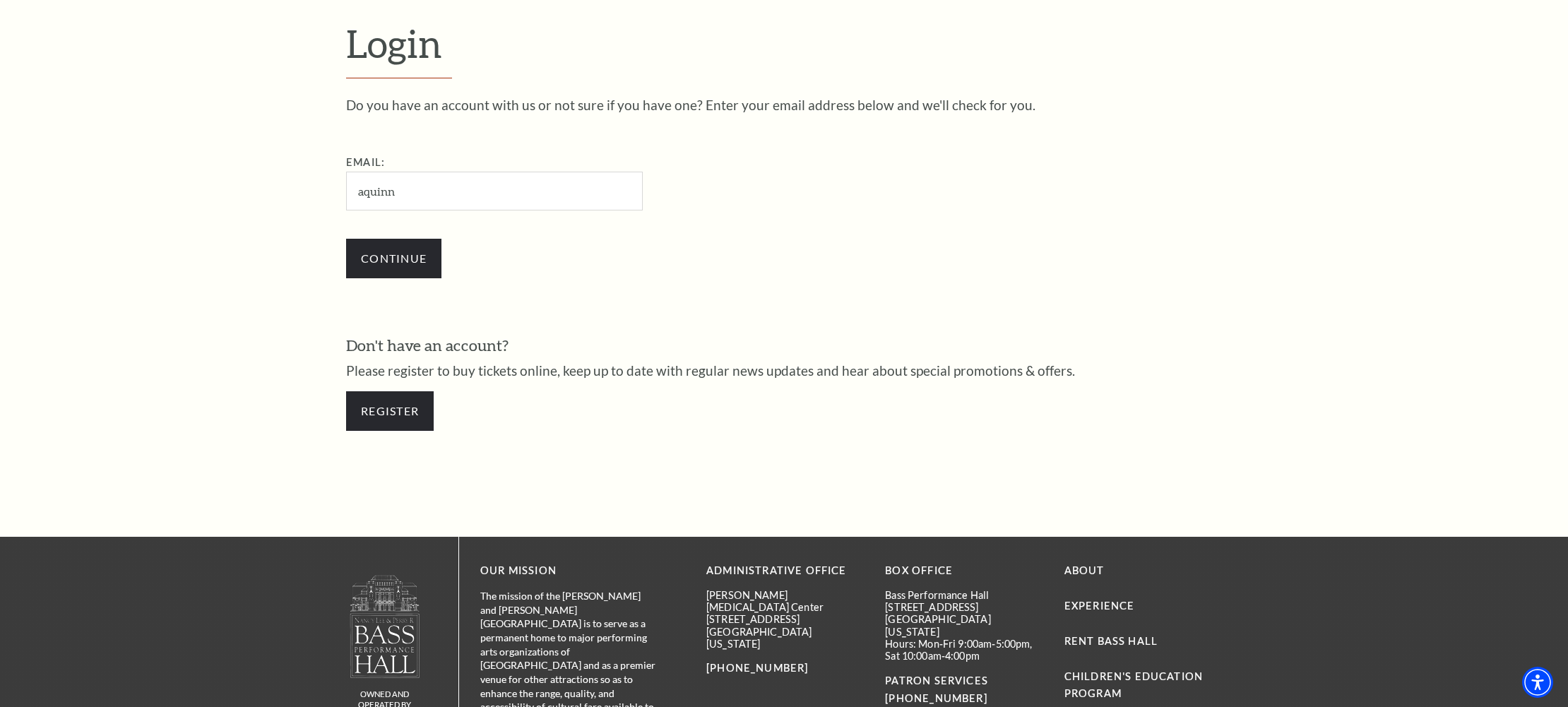
click at [410, 194] on input "aquinn" at bounding box center [494, 190] width 297 height 39
type input "aquinn633@gmail.com"
click at [381, 271] on input "Continue" at bounding box center [394, 258] width 96 height 40
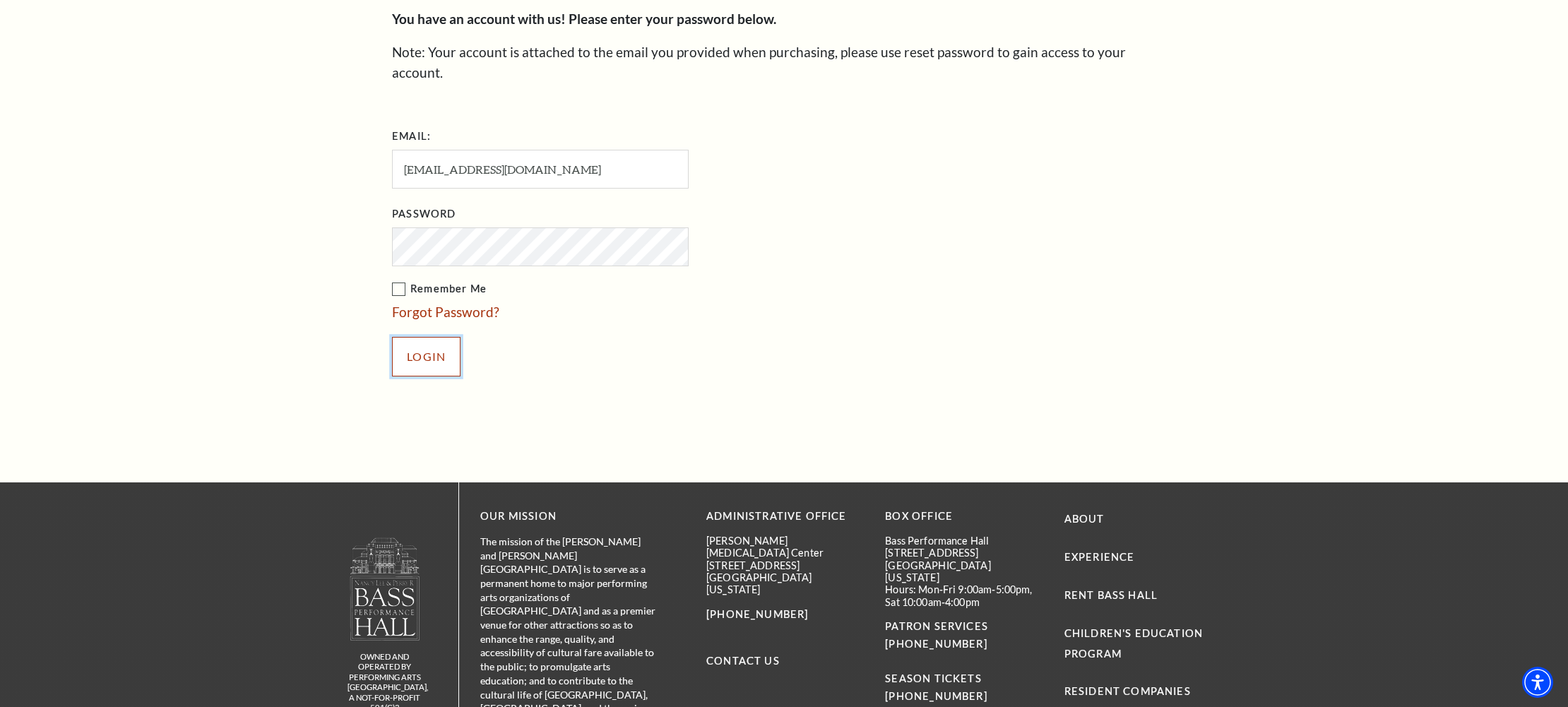
scroll to position [608, 0]
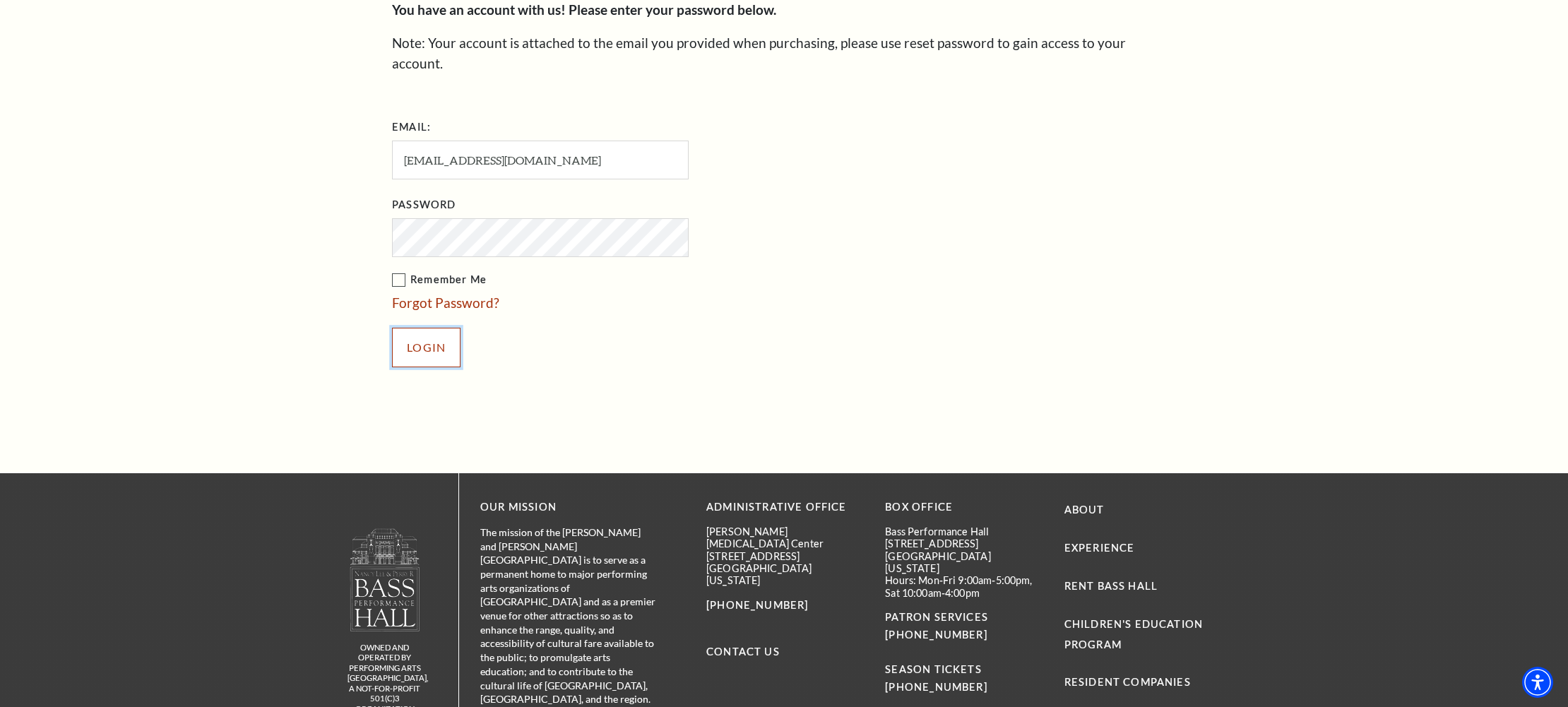
click at [442, 339] on input "Login" at bounding box center [426, 348] width 69 height 40
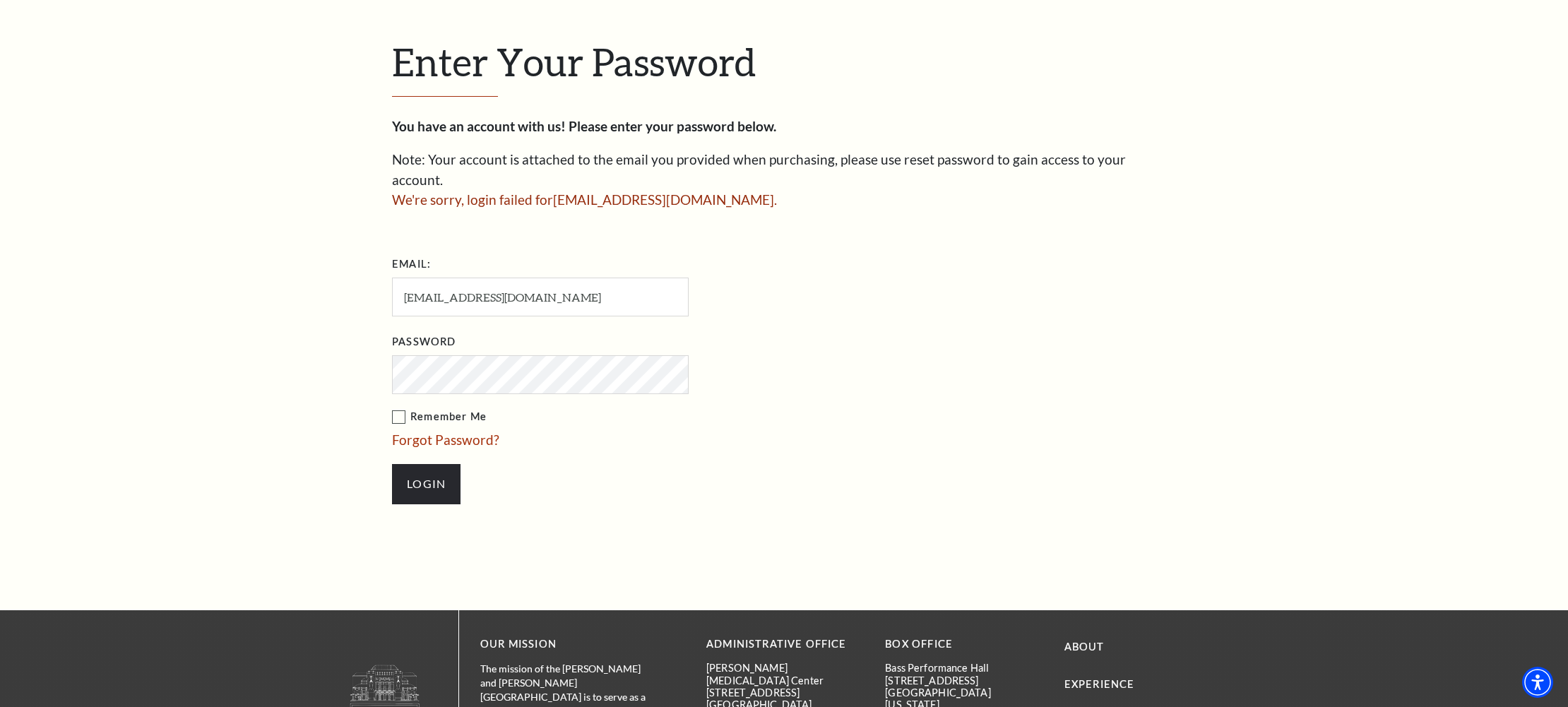
click at [392, 464] on input "Login" at bounding box center [426, 484] width 69 height 40
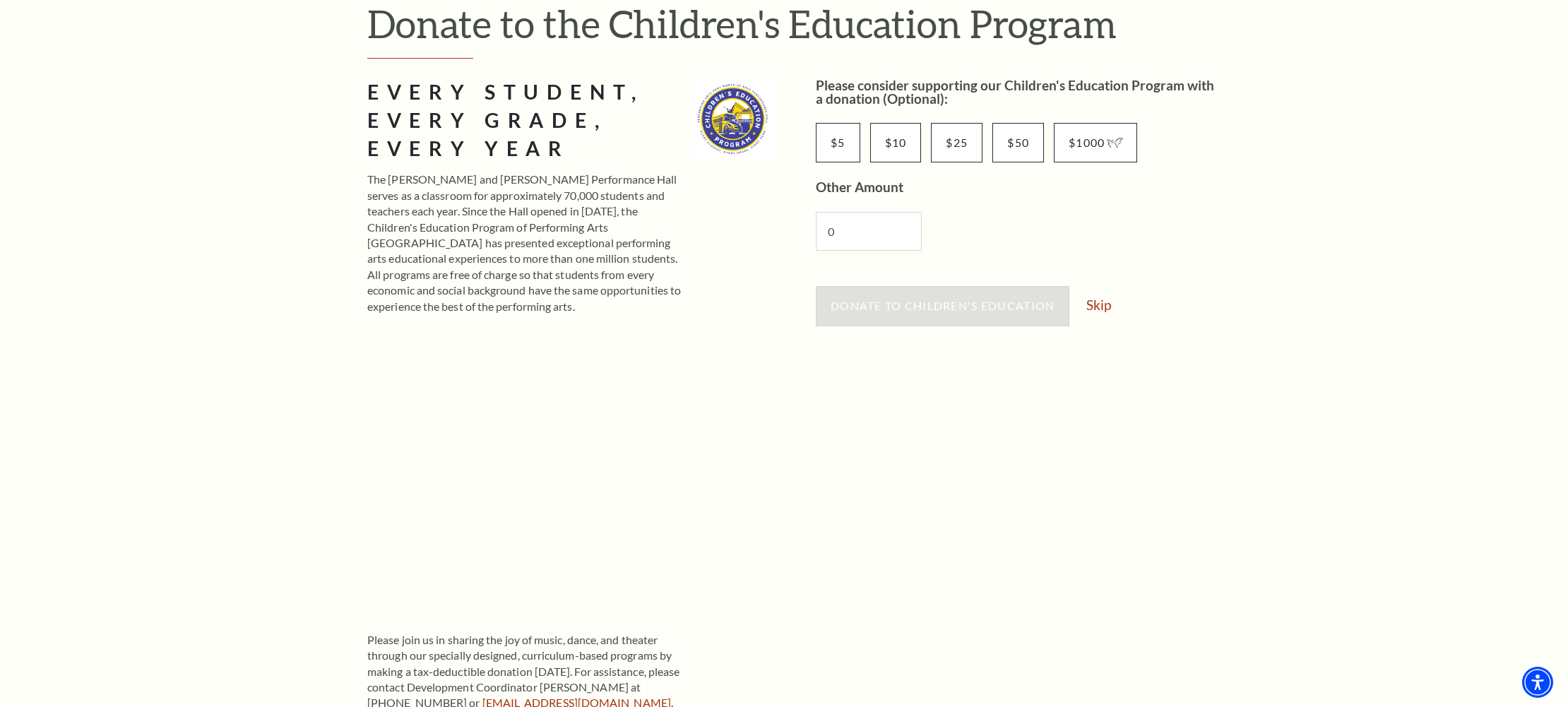
scroll to position [185, 0]
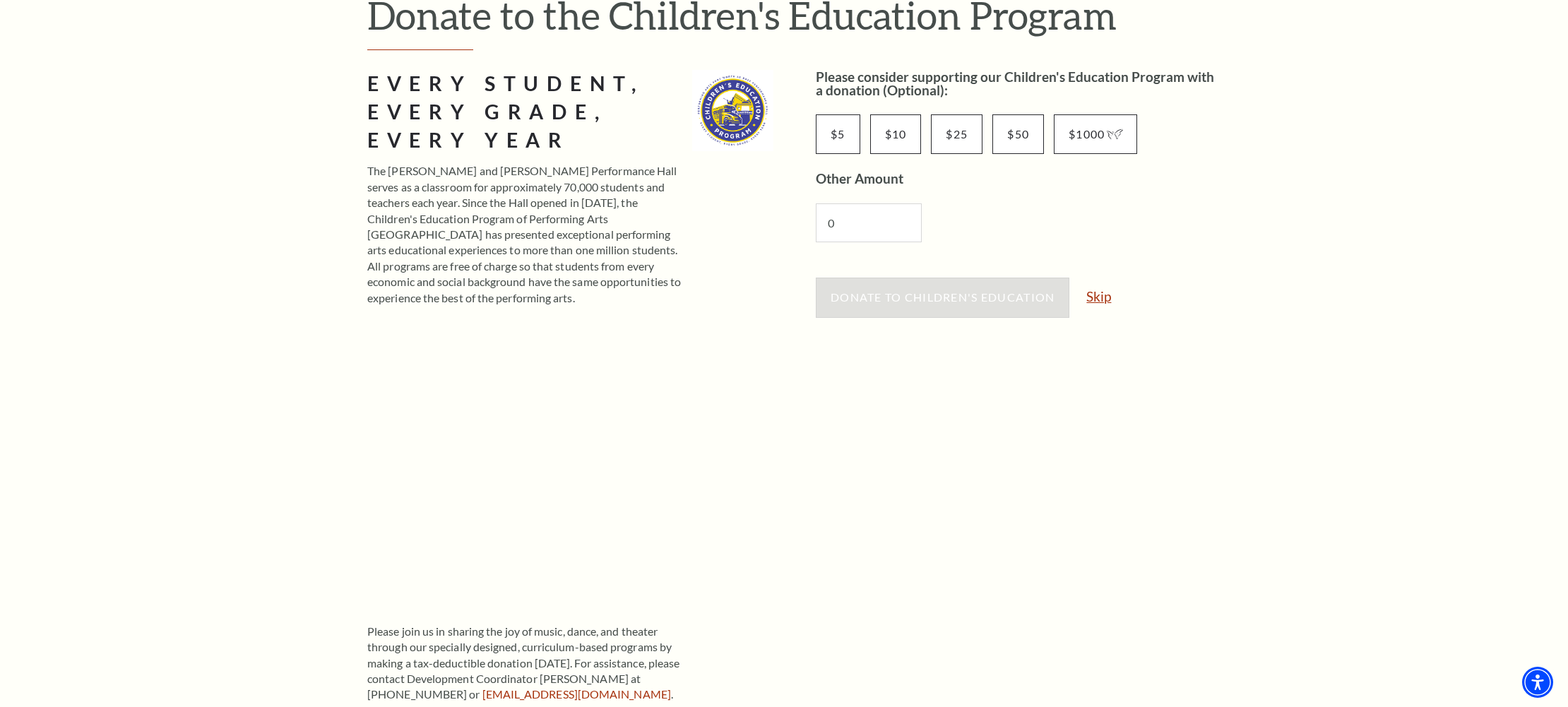
click at [1104, 294] on link "Skip" at bounding box center [1098, 296] width 25 height 14
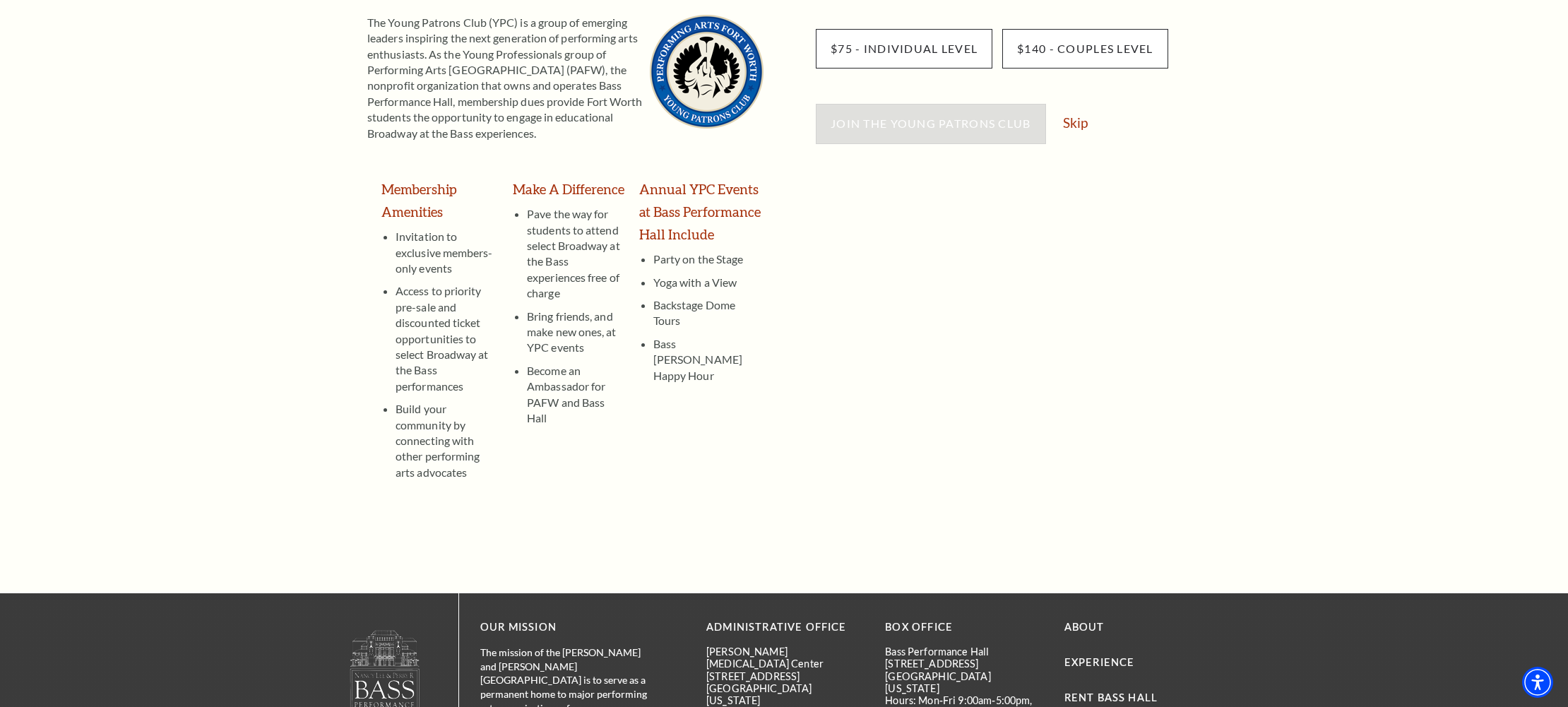
scroll to position [242, 0]
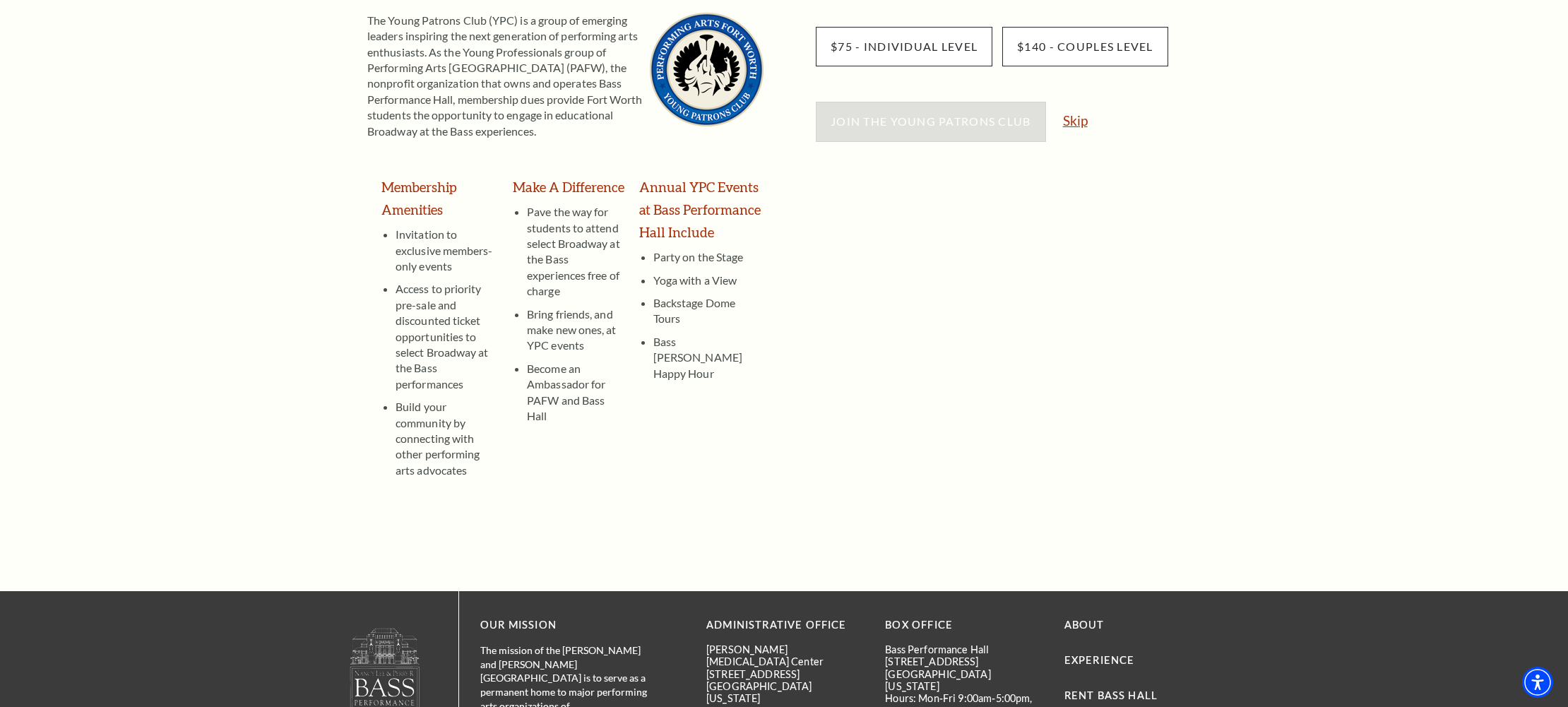
click at [1077, 120] on link "Skip" at bounding box center [1075, 120] width 25 height 14
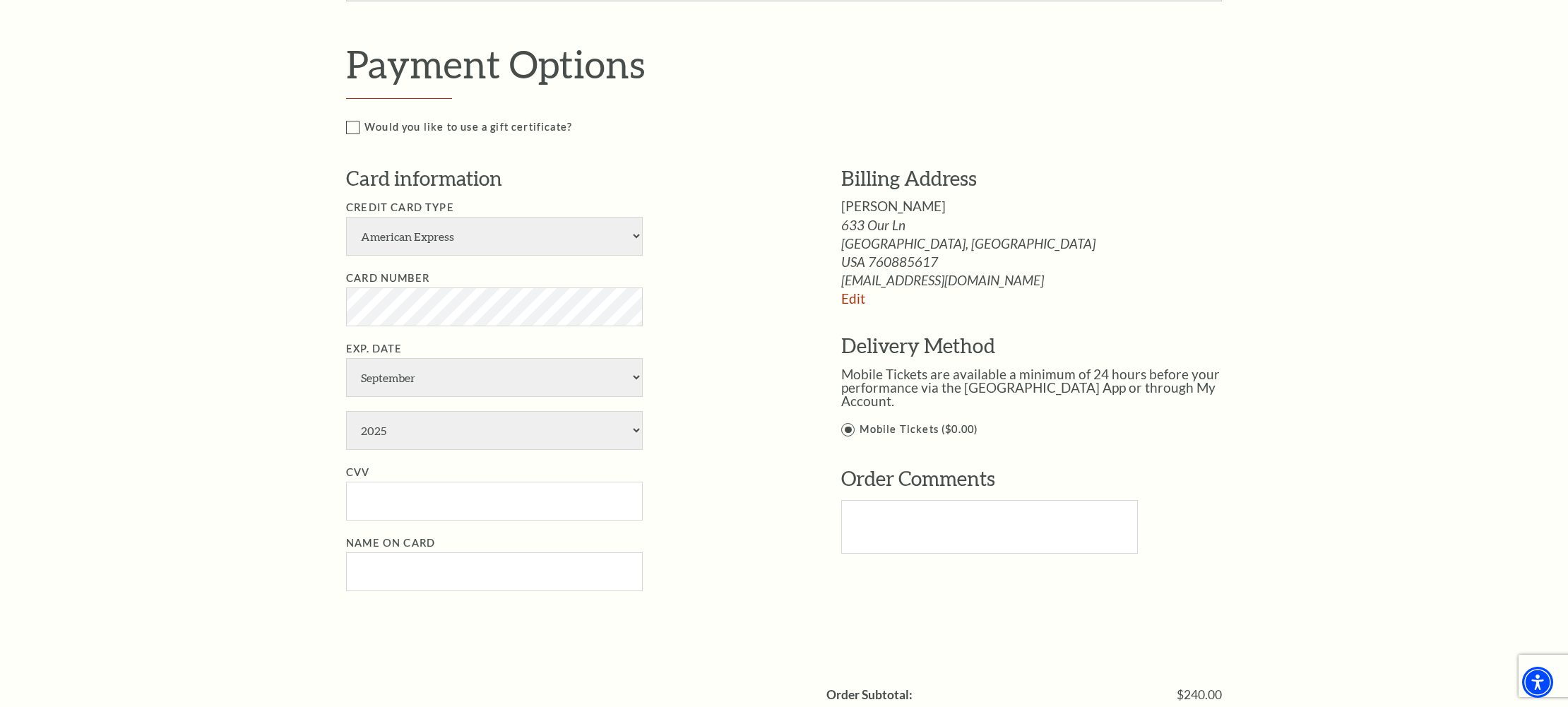
scroll to position [821, 0]
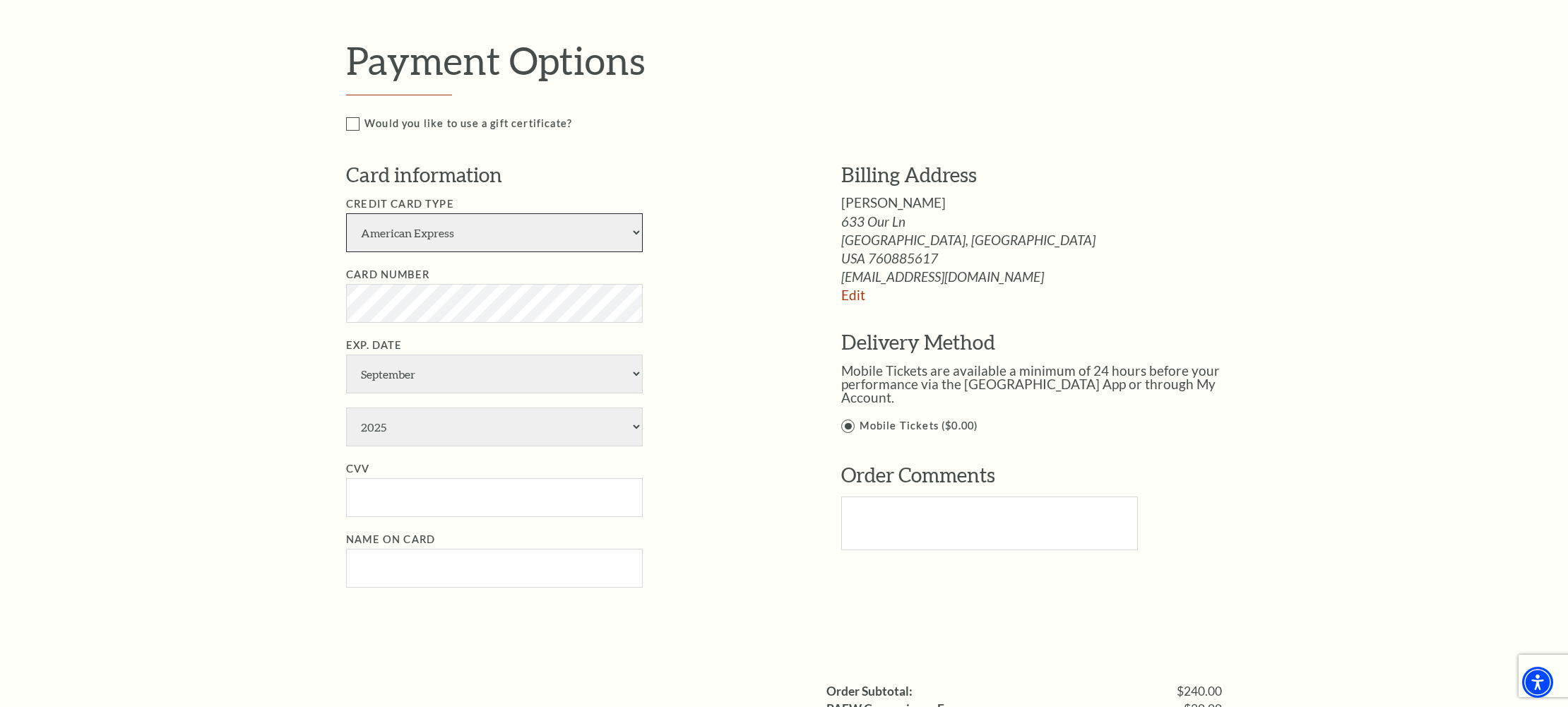
click at [635, 243] on select "American Express Visa Master Card Discover" at bounding box center [494, 233] width 297 height 39
click at [346, 227] on select "American Express Visa Master Card Discover" at bounding box center [494, 233] width 297 height 39
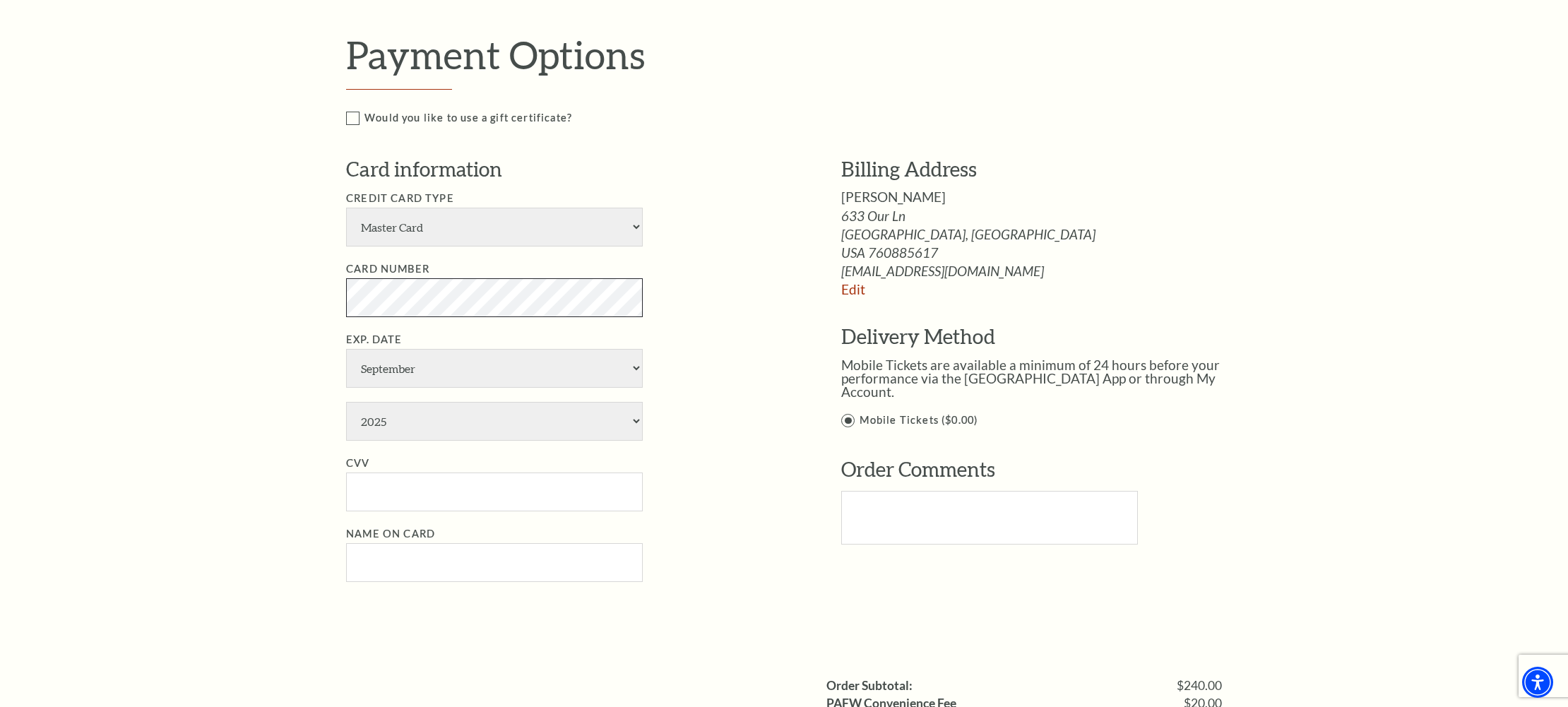
scroll to position [827, 0]
click at [406, 246] on select "American Express Visa Master Card Discover" at bounding box center [494, 226] width 297 height 39
select select "24"
click at [346, 221] on select "American Express Visa Master Card Discover" at bounding box center [494, 226] width 297 height 39
select select "11"
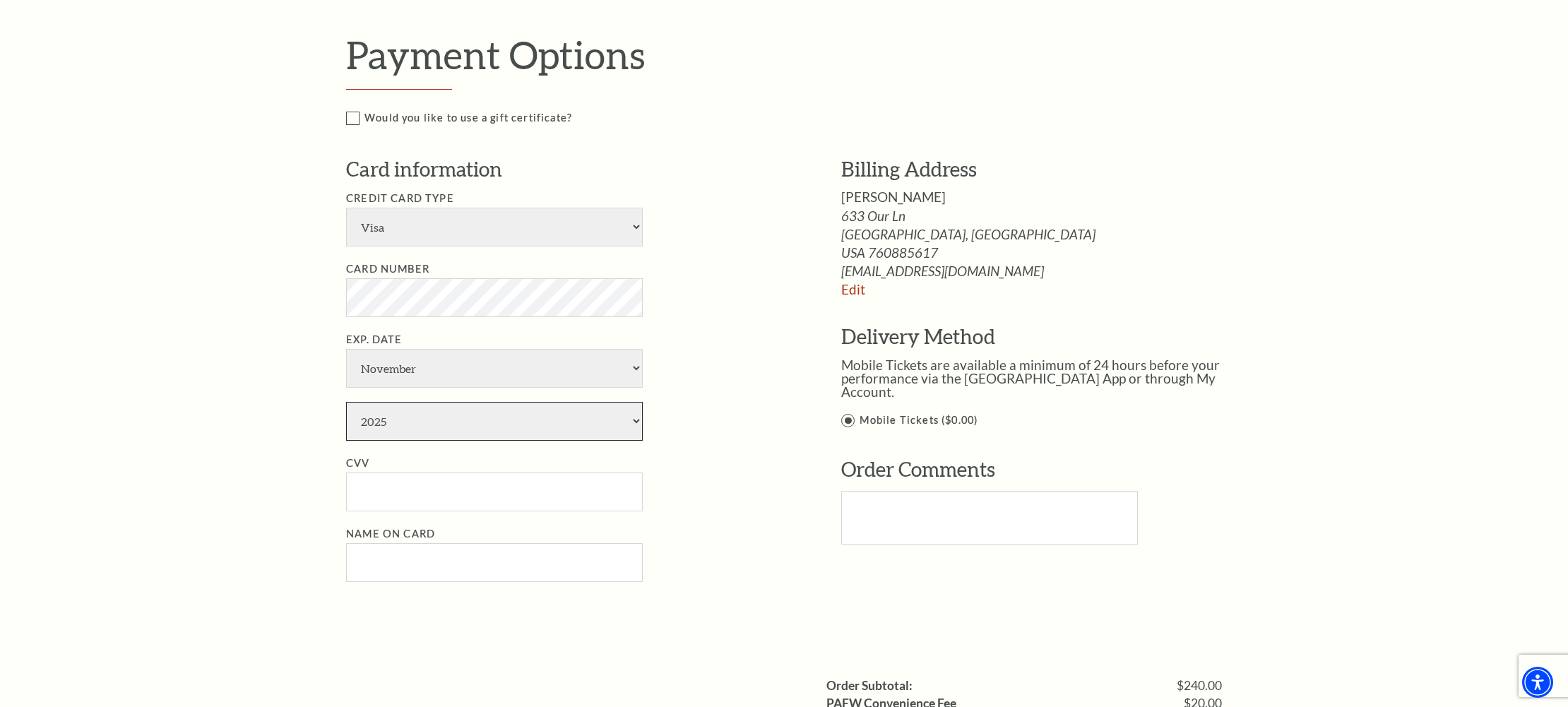
select select "2027"
type input "444"
type input "JW Brooks"
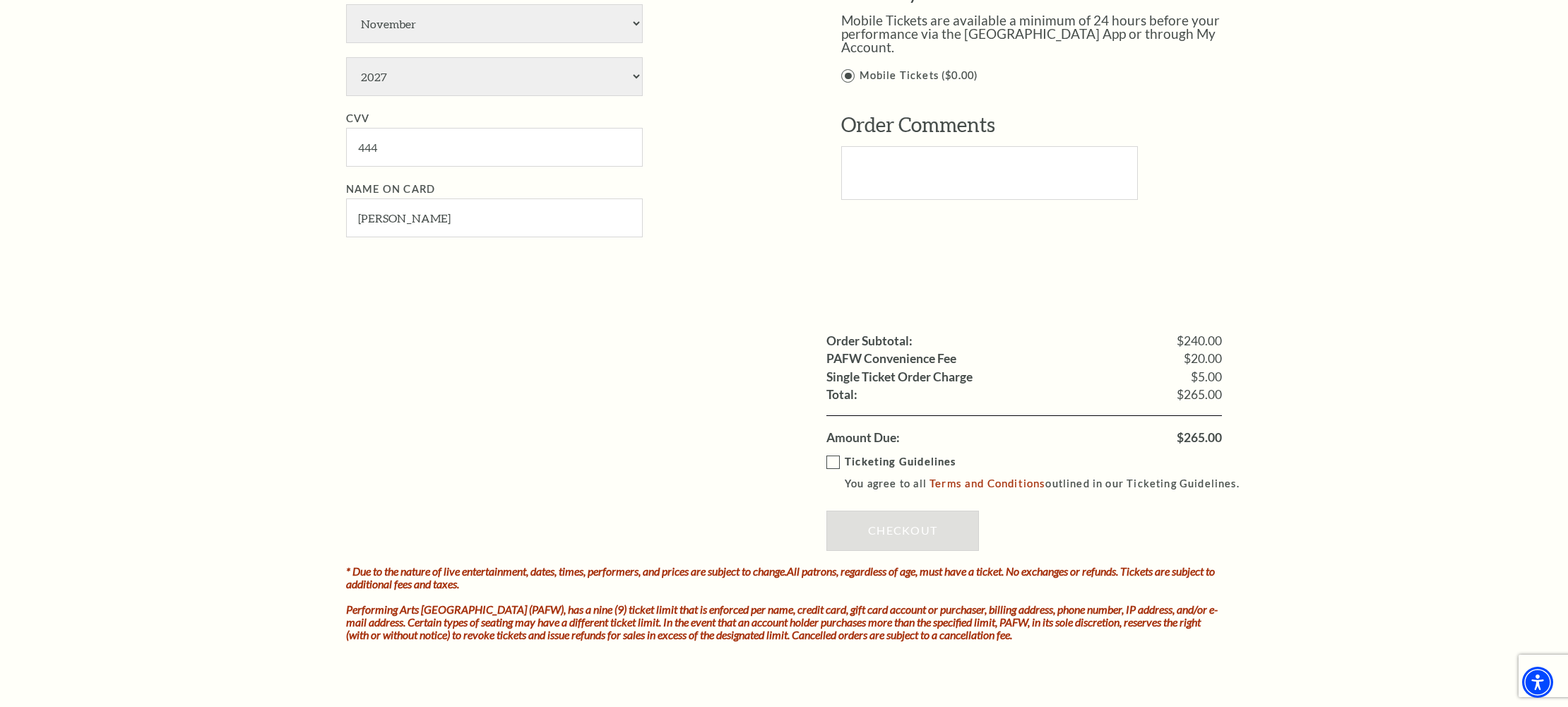
scroll to position [1174, 0]
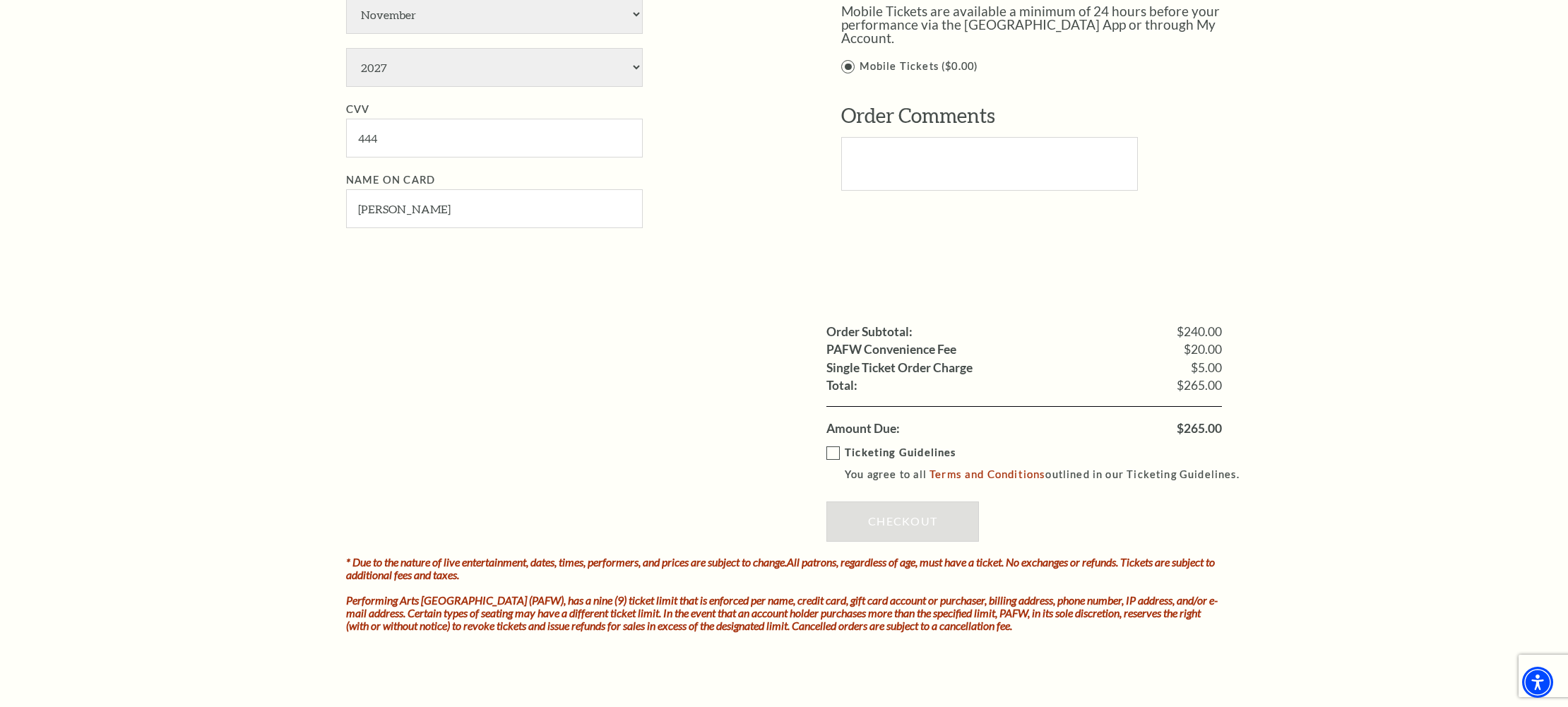
click at [835, 477] on label "Ticketing Guidelines You agree to all Terms and Conditions outlined in our Tick…" at bounding box center [1039, 463] width 426 height 39
click at [0, 0] on input "Ticketing Guidelines You agree to all Terms and Conditions outlined in our Tick…" at bounding box center [0, 0] width 0 height 0
click at [893, 536] on link "Checkout" at bounding box center [902, 521] width 152 height 40
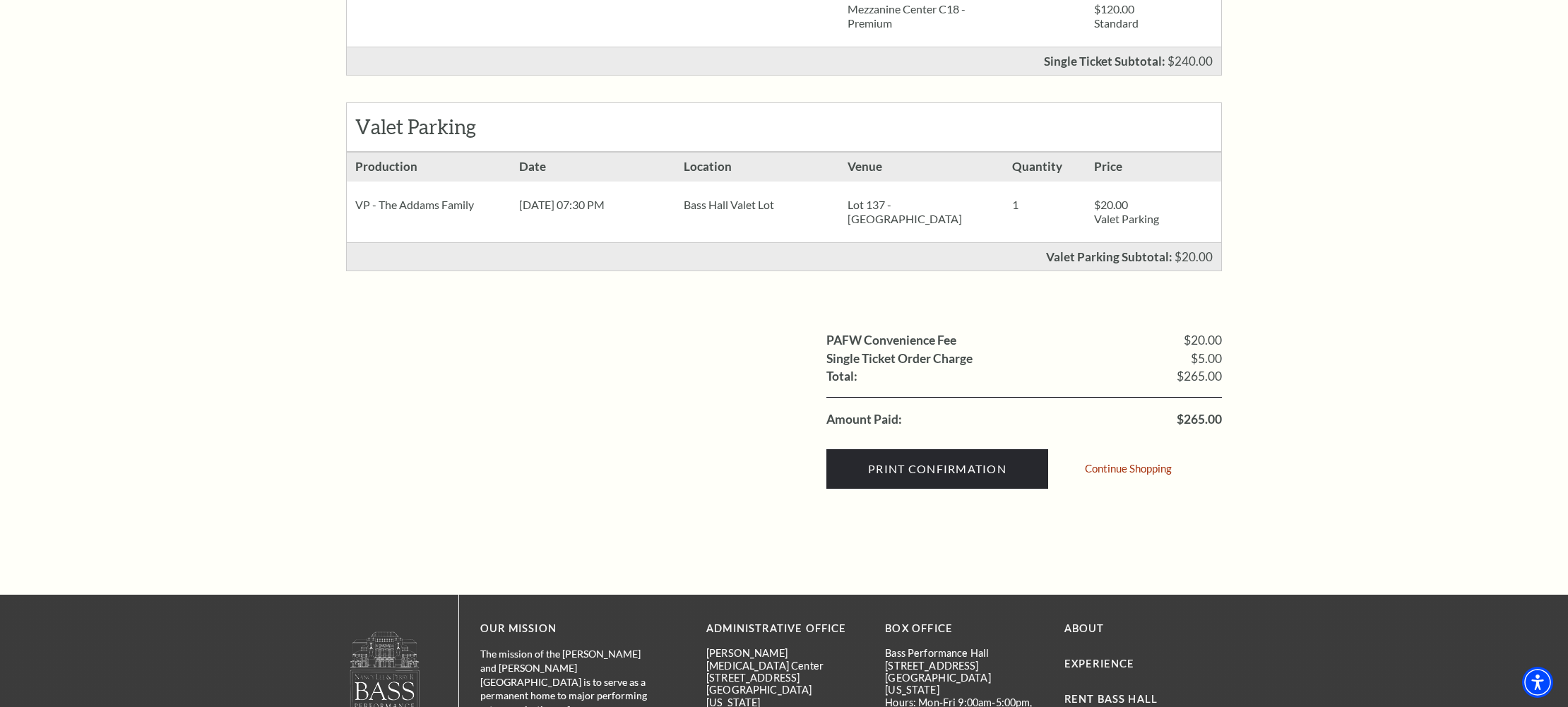
scroll to position [458, 0]
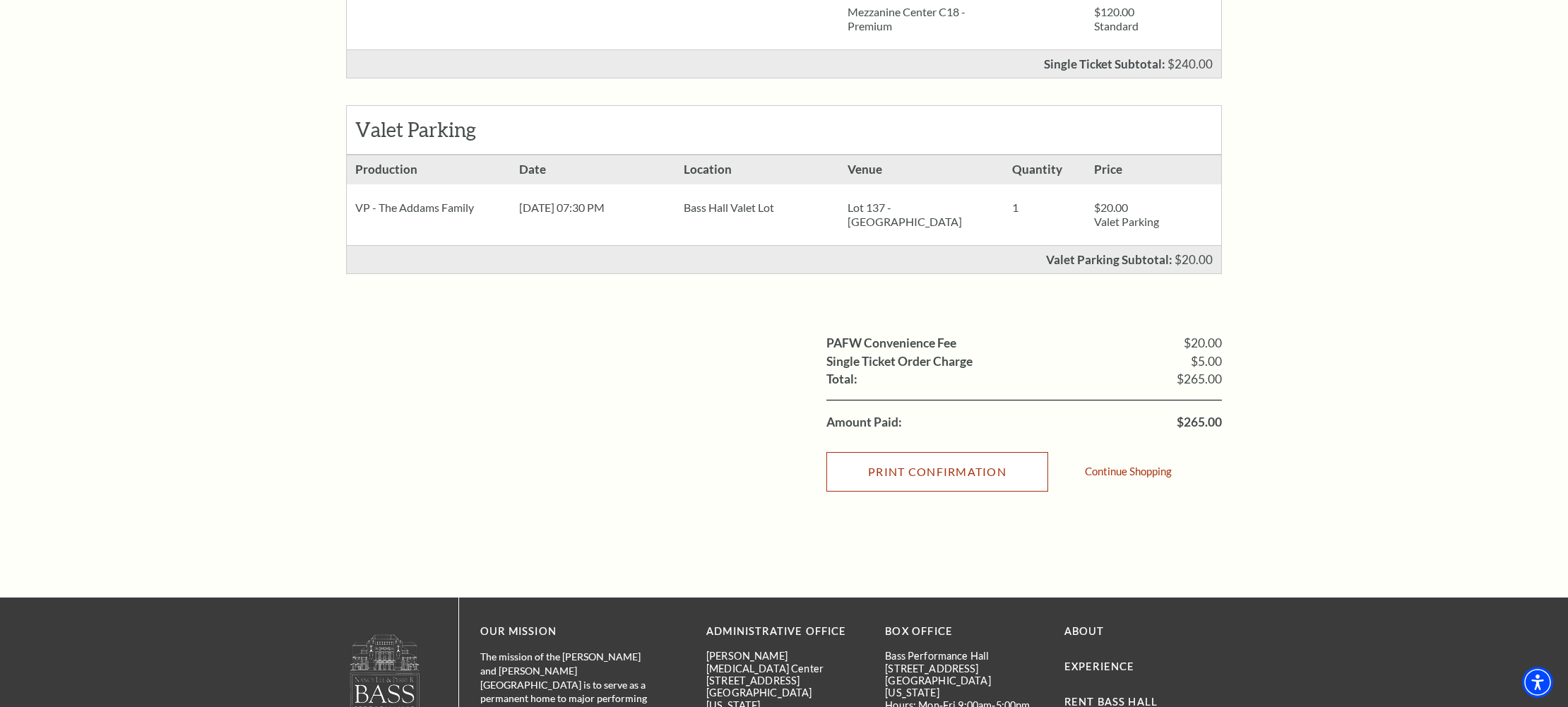
click at [933, 486] on input "Print Confirmation" at bounding box center [937, 472] width 222 height 40
